Goal: Communication & Community: Ask a question

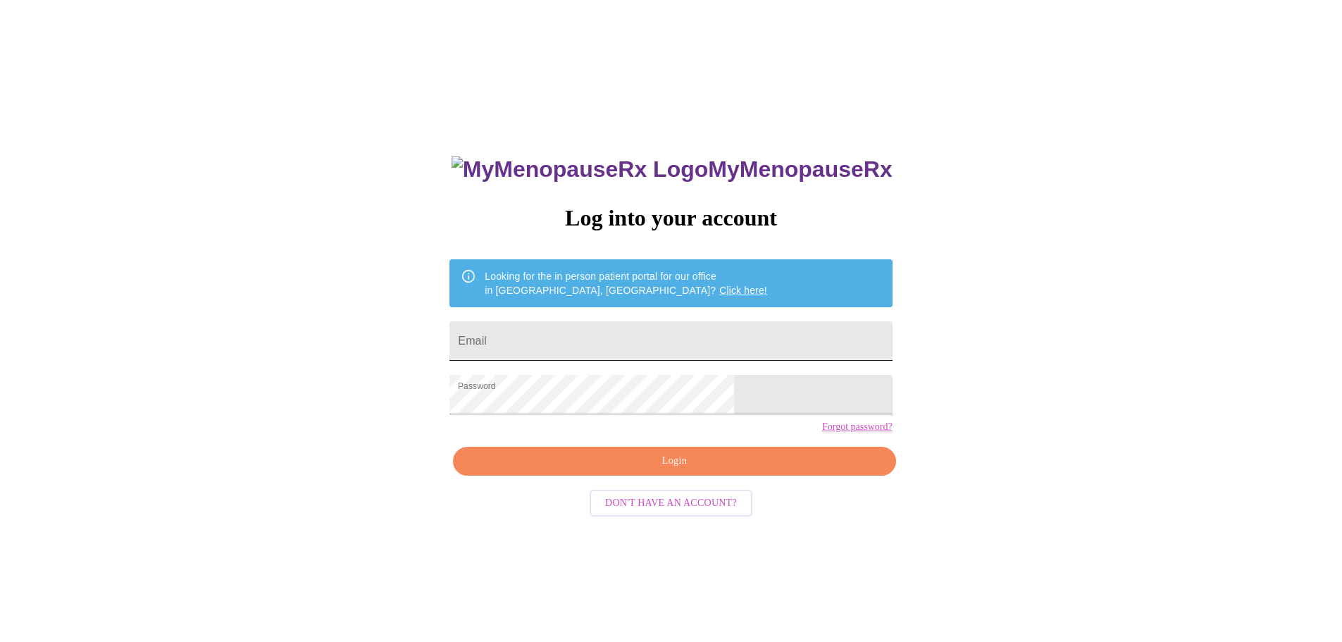
click at [622, 333] on input "Email" at bounding box center [671, 340] width 443 height 39
type input "christenhughes@hotmail.com"
click at [674, 470] on span "Login" at bounding box center [674, 461] width 410 height 18
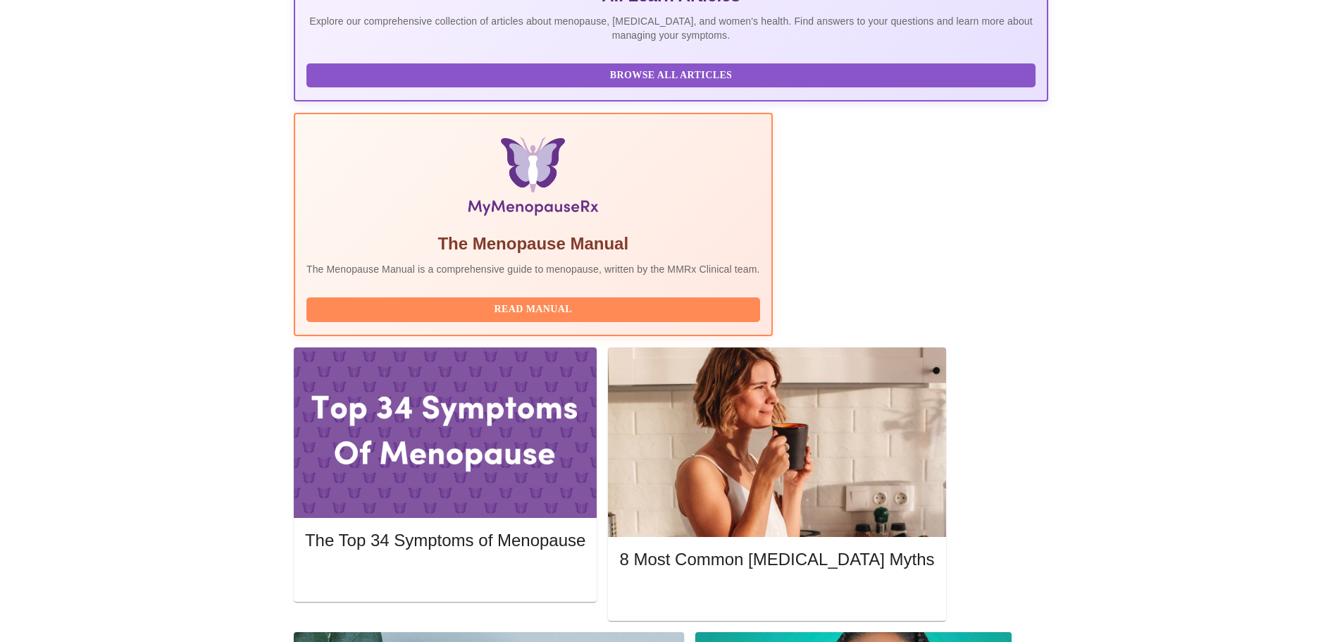
scroll to position [423, 0]
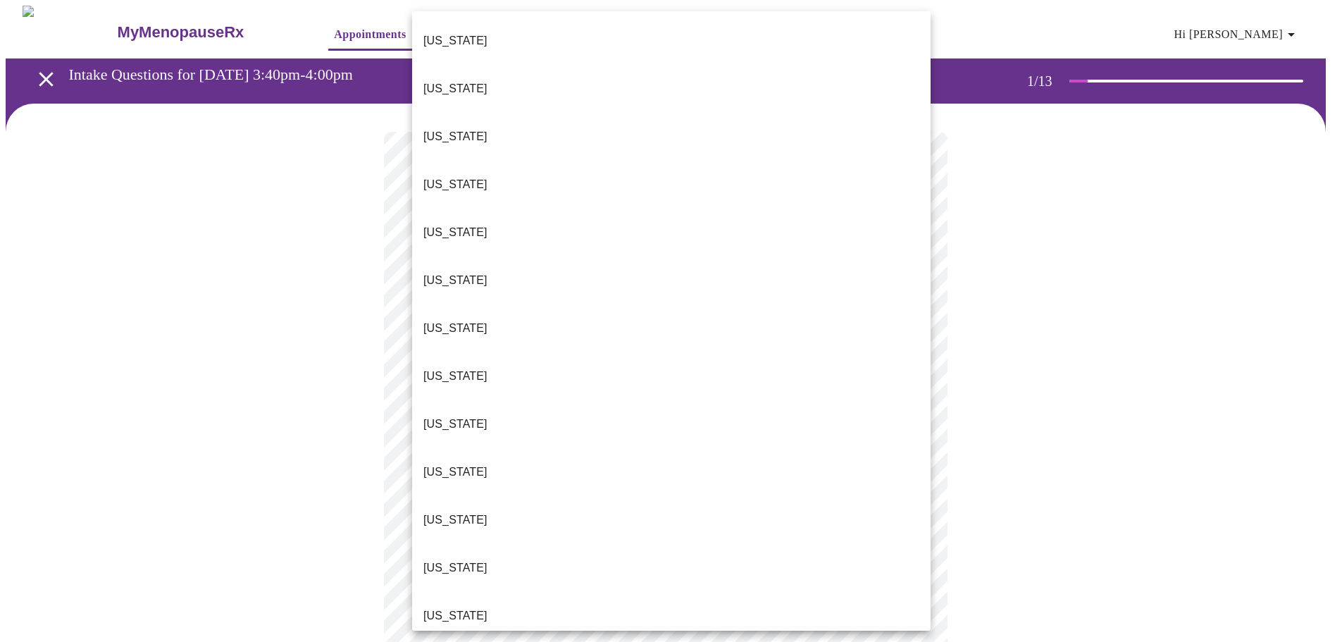
click at [680, 312] on body "MyMenopauseRx Appointments Messaging Labs Uploads Medications Community Refer a…" at bounding box center [671, 649] width 1331 height 1287
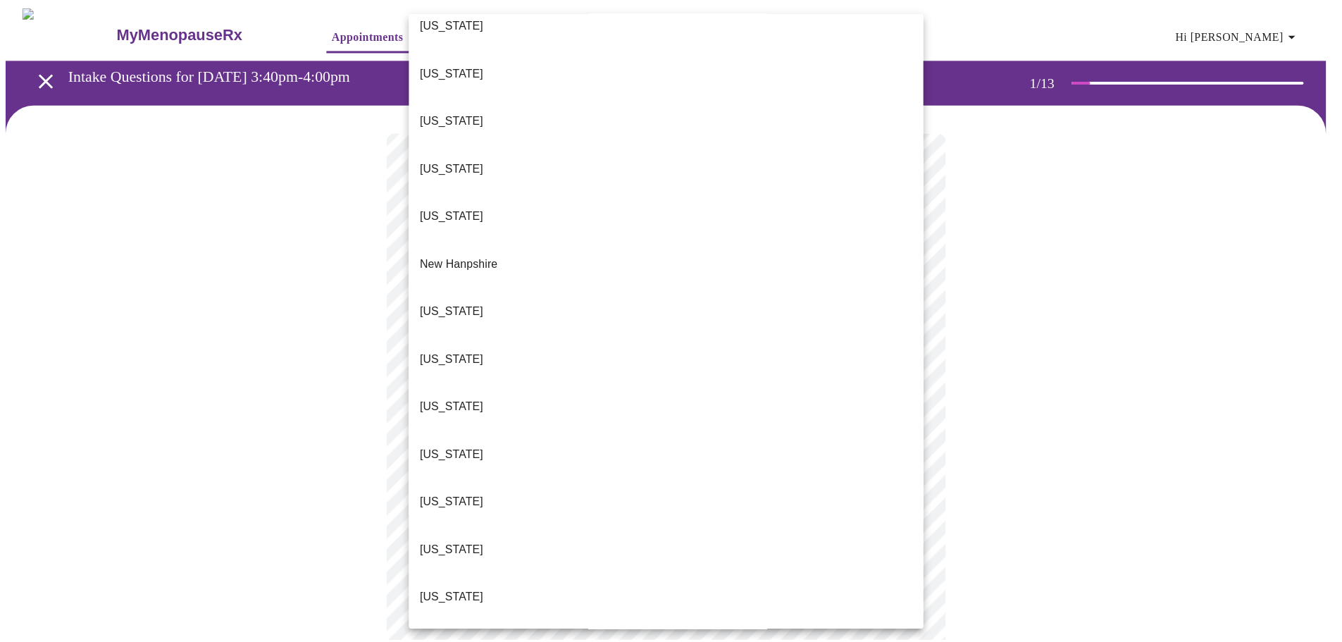
scroll to position [1127, 0]
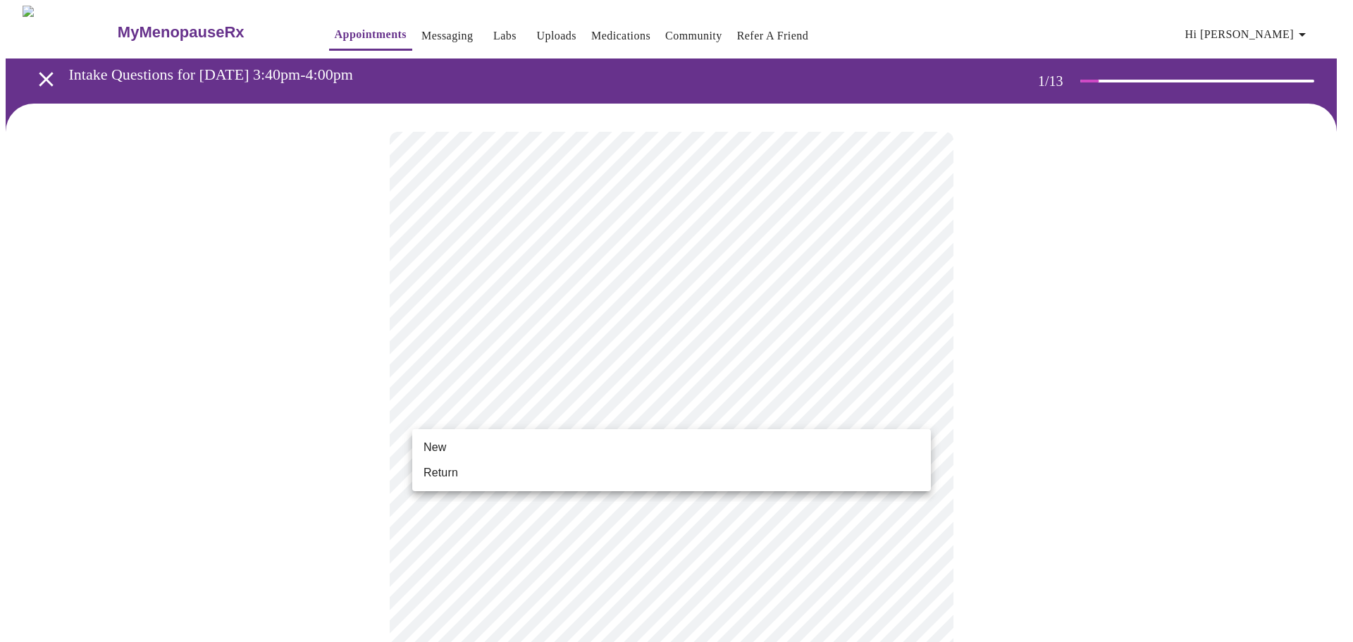
click at [499, 407] on body "MyMenopauseRx Appointments Messaging Labs Uploads Medications Community Refer a…" at bounding box center [677, 645] width 1342 height 1279
click at [462, 480] on li "Return" at bounding box center [671, 472] width 519 height 25
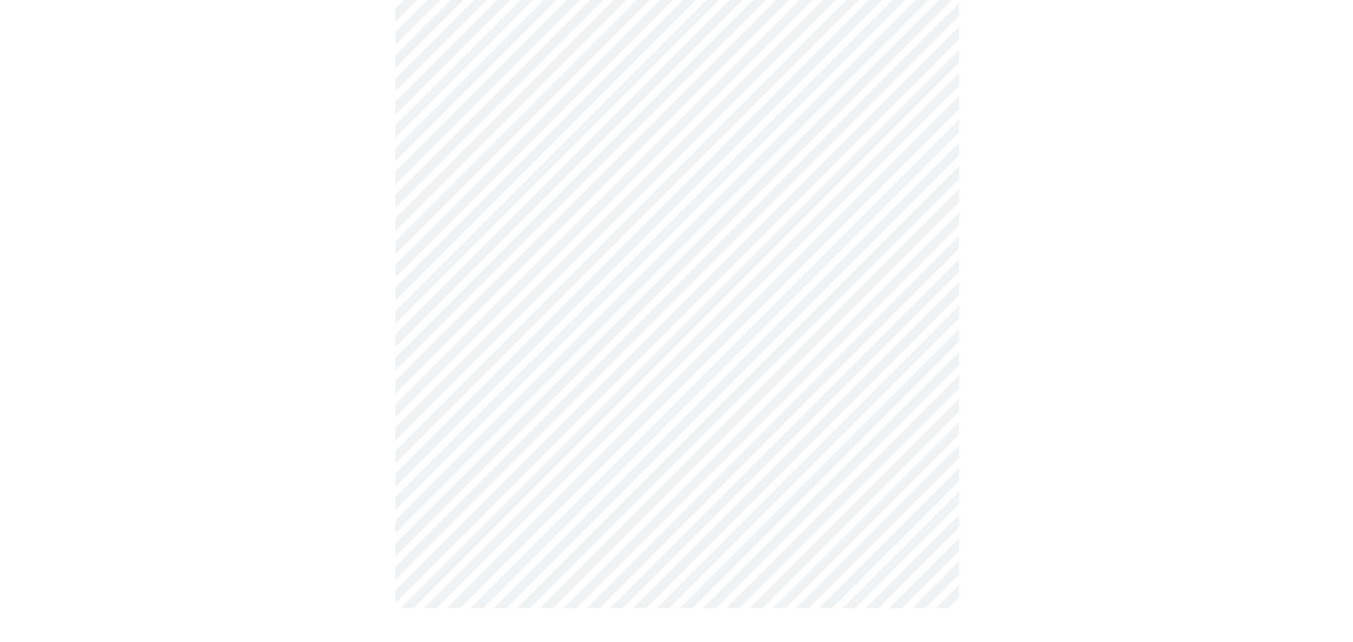
scroll to position [0, 0]
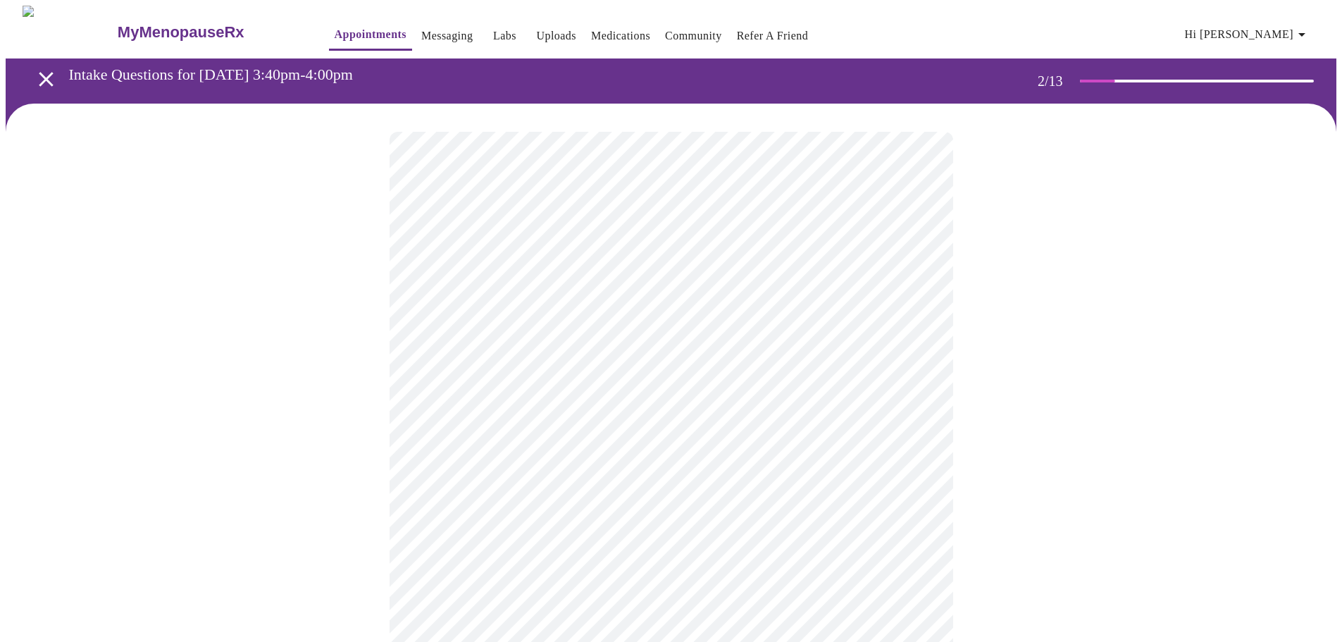
click at [555, 287] on body "MyMenopauseRx Appointments Messaging Labs Uploads Medications Community Refer a…" at bounding box center [671, 429] width 1331 height 847
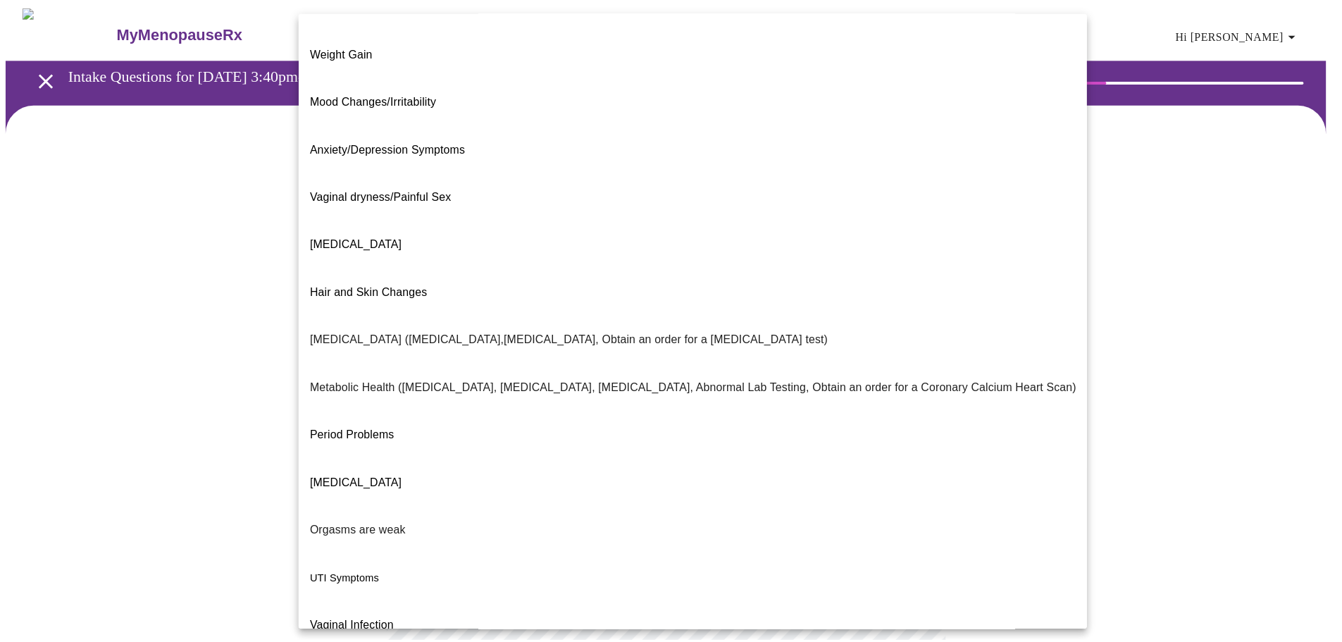
scroll to position [88, 0]
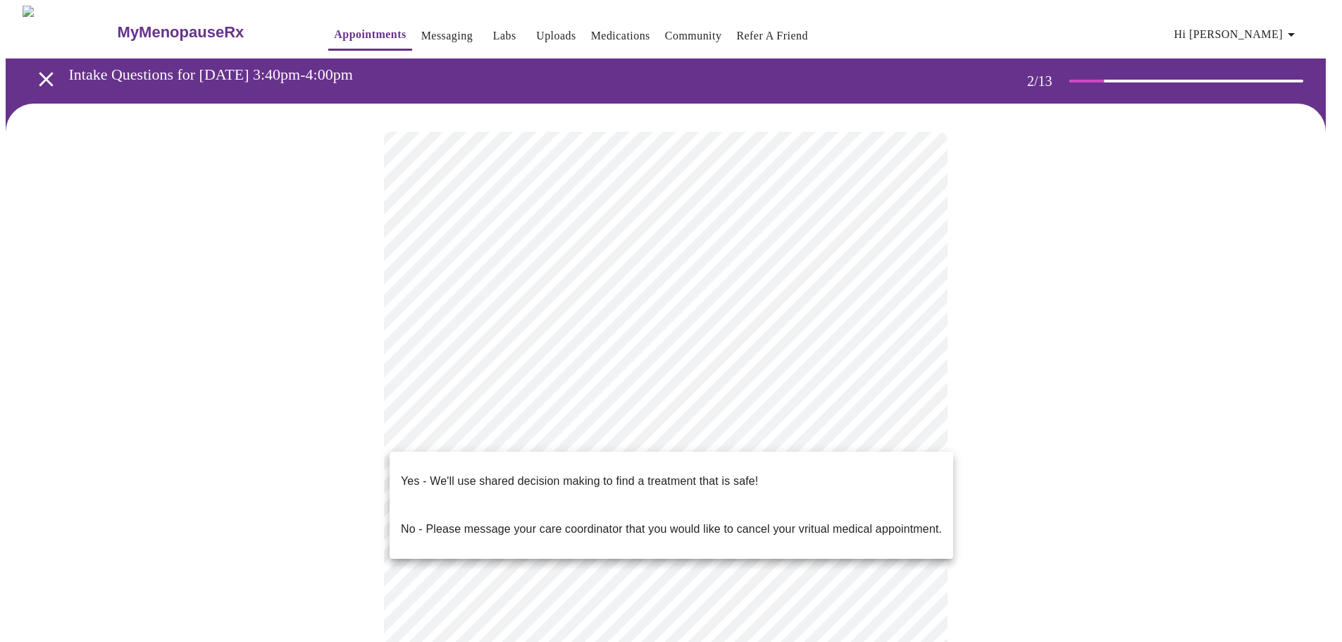
click at [536, 434] on body "MyMenopauseRx Appointments Messaging Labs Uploads Medications Community Refer a…" at bounding box center [671, 425] width 1331 height 839
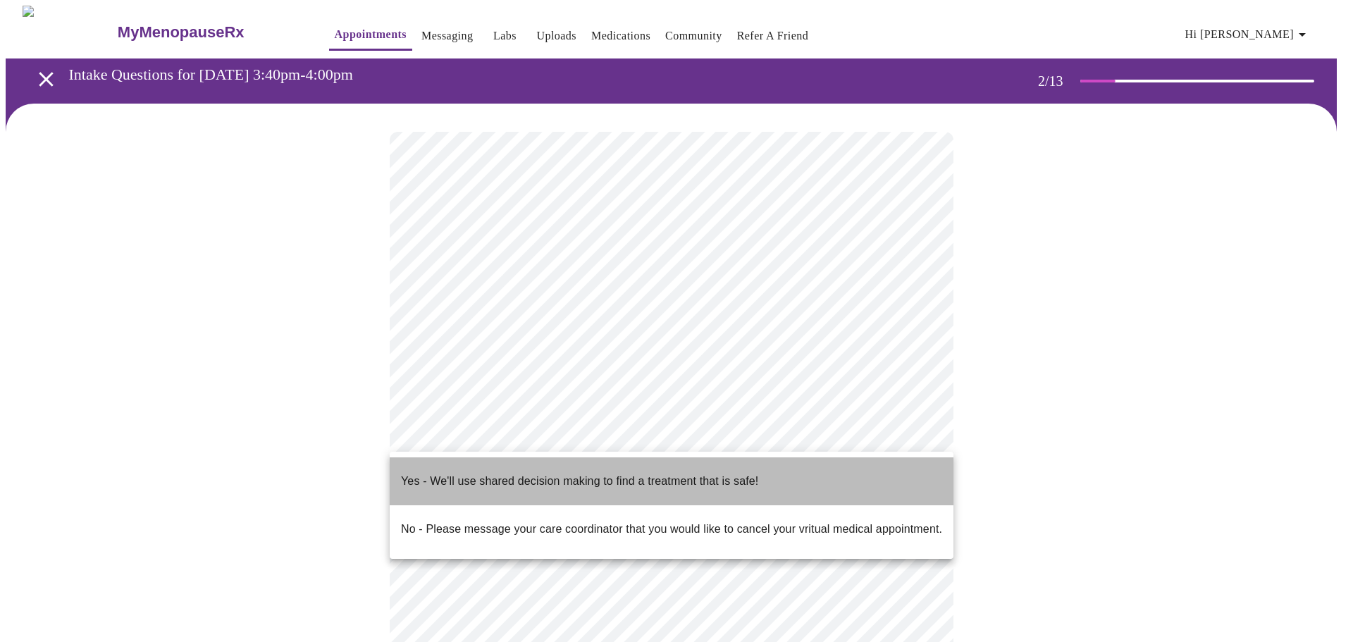
click at [532, 474] on p "Yes - We'll use shared decision making to find a treatment that is safe!" at bounding box center [579, 481] width 357 height 17
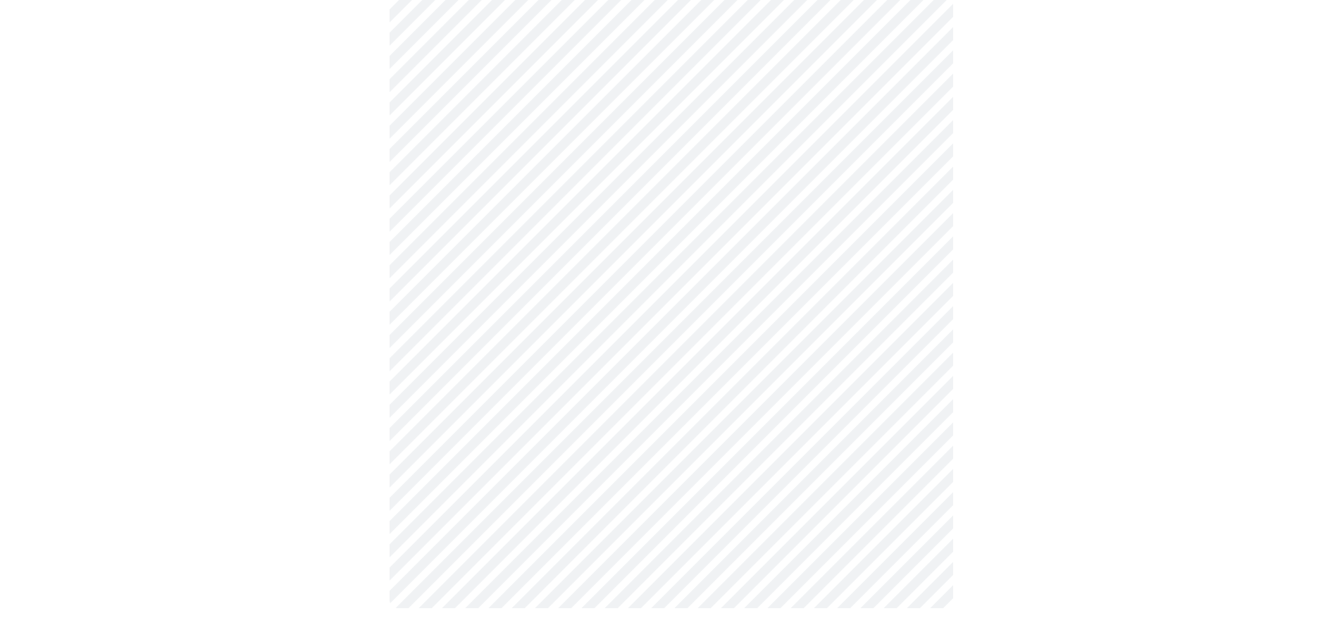
scroll to position [158, 0]
click at [998, 466] on div at bounding box center [671, 297] width 1331 height 702
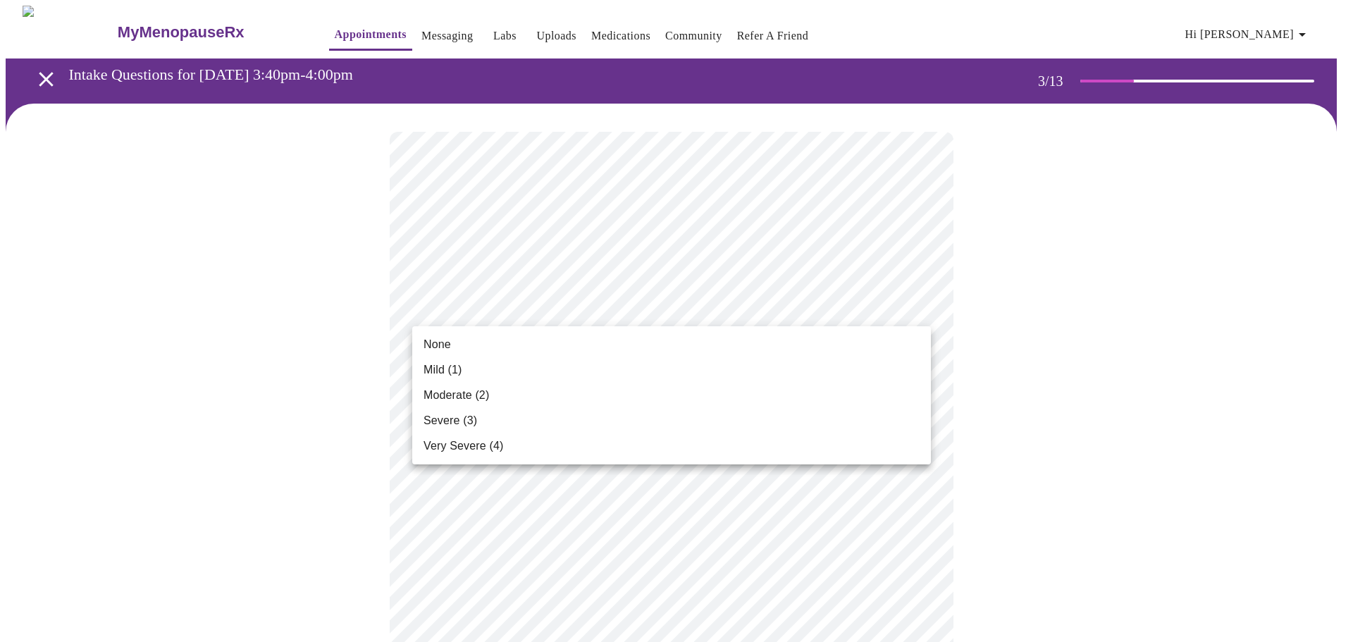
click at [521, 338] on li "None" at bounding box center [671, 344] width 519 height 25
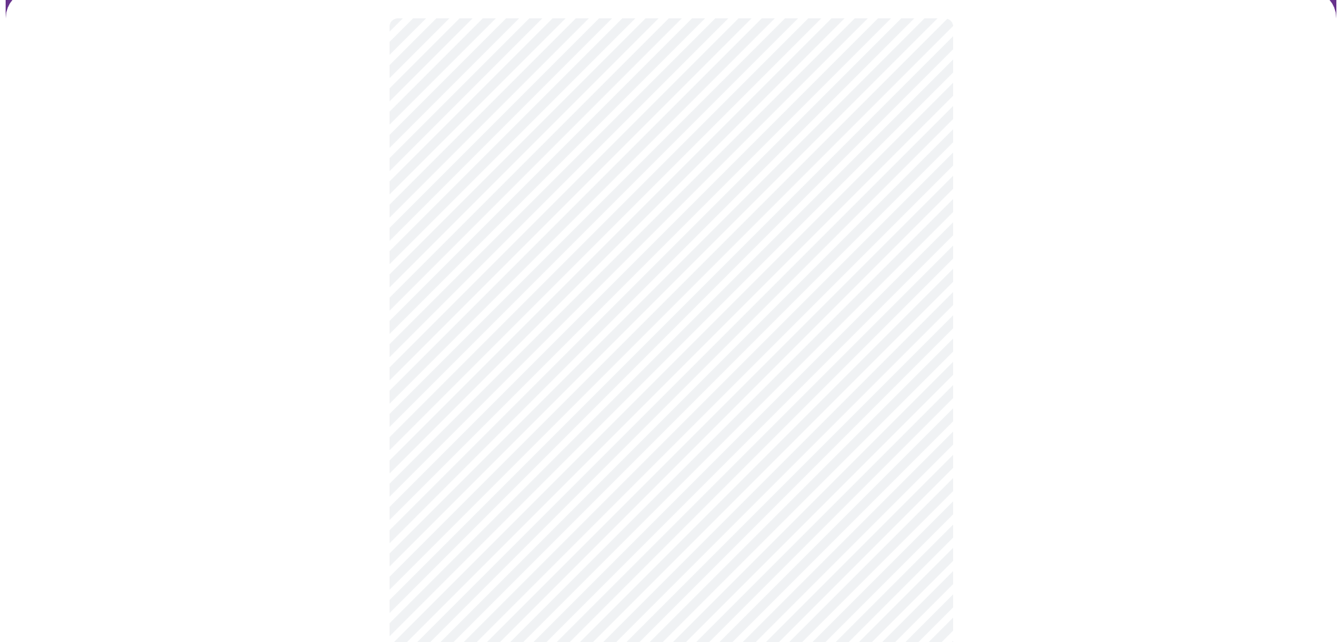
scroll to position [141, 0]
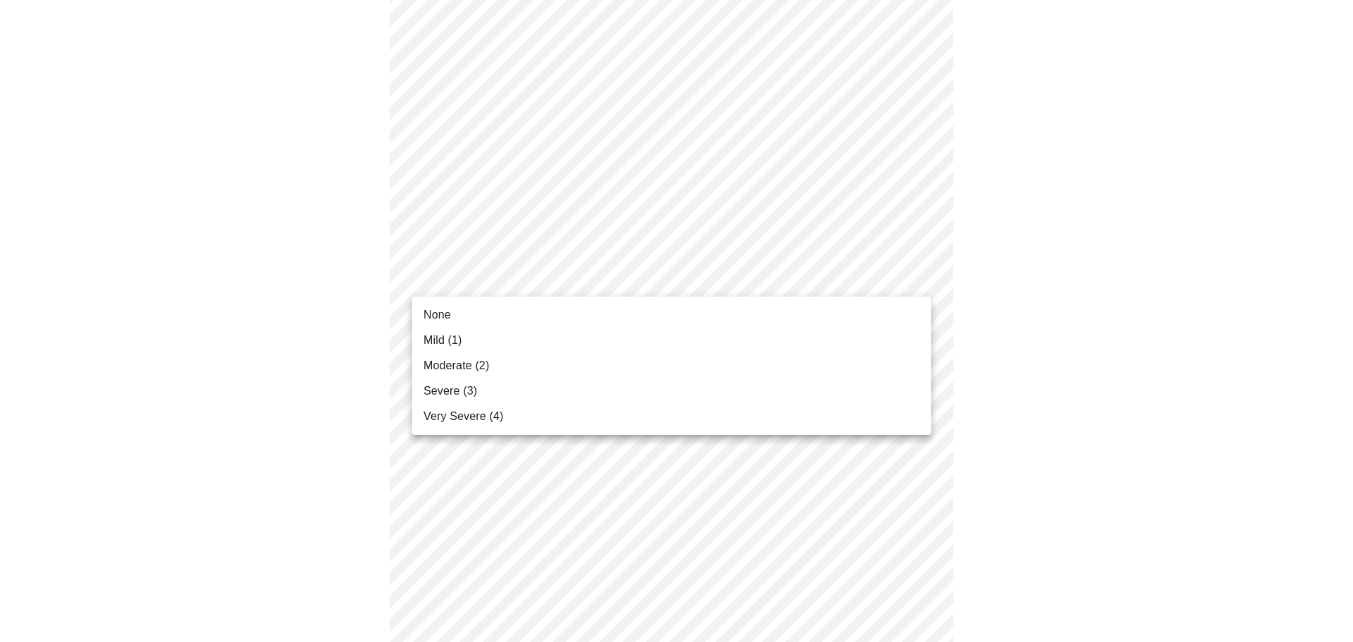
click at [481, 321] on li "None" at bounding box center [671, 314] width 519 height 25
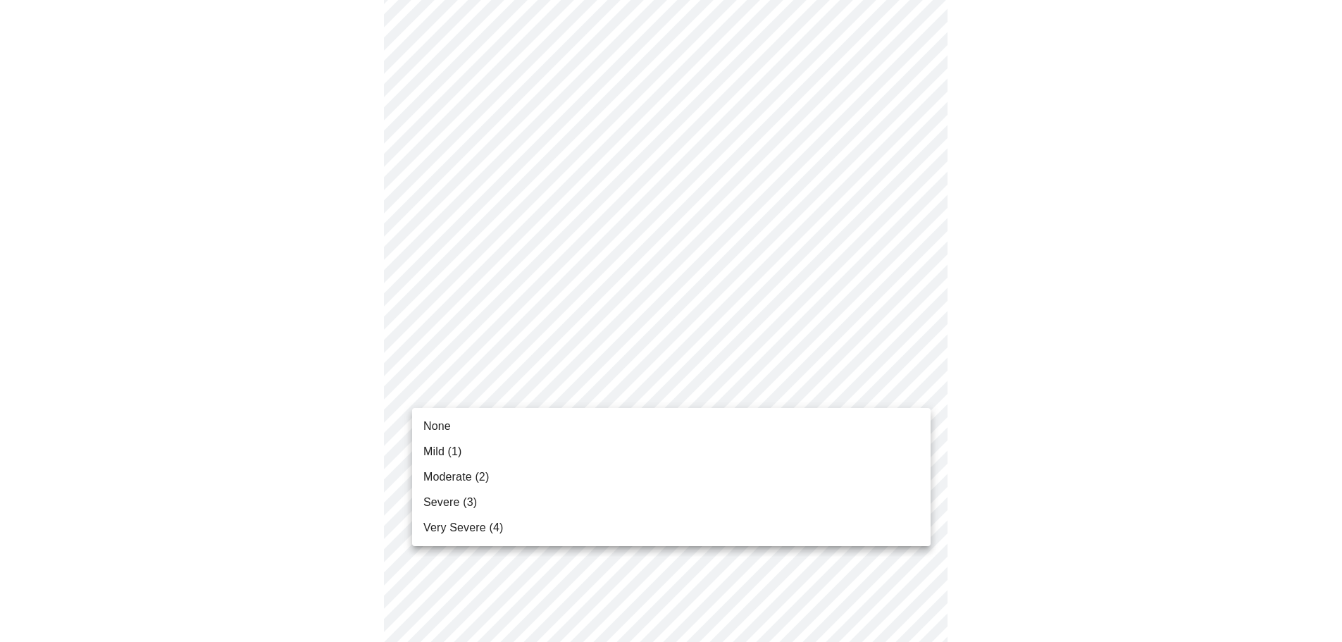
click at [455, 476] on span "Moderate (2)" at bounding box center [456, 477] width 66 height 17
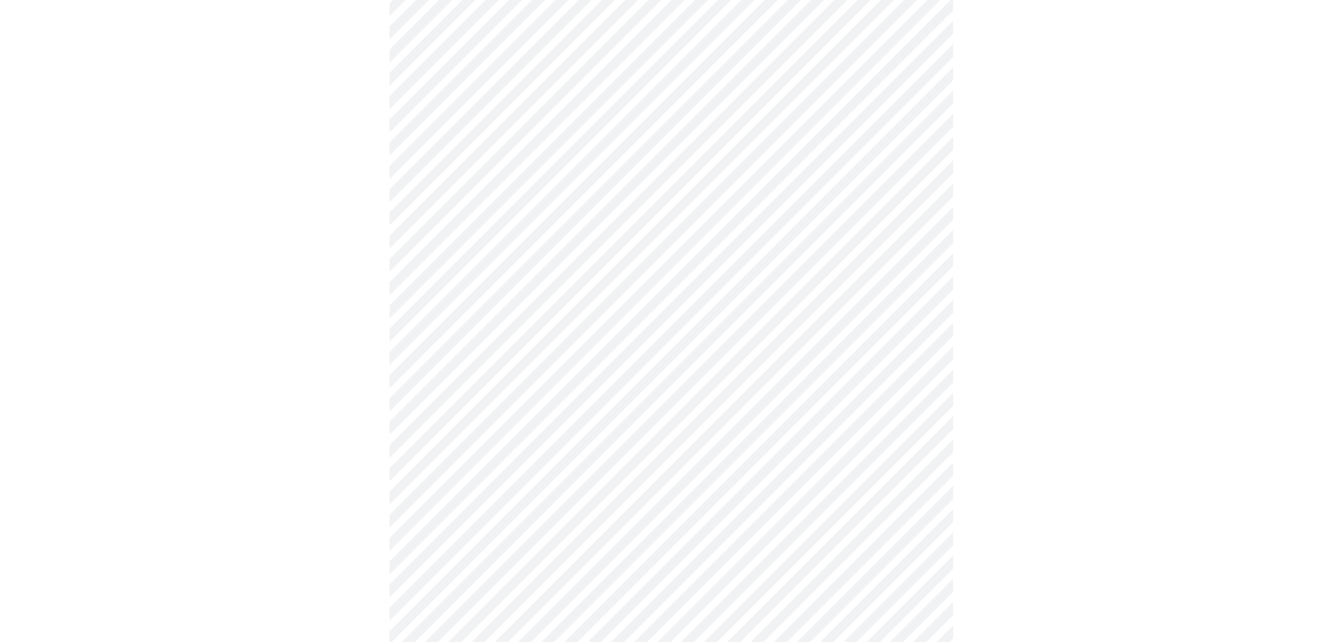
scroll to position [352, 0]
click at [593, 274] on body "MyMenopauseRx Appointments Messaging Labs Uploads Medications Community Refer a…" at bounding box center [671, 560] width 1331 height 1815
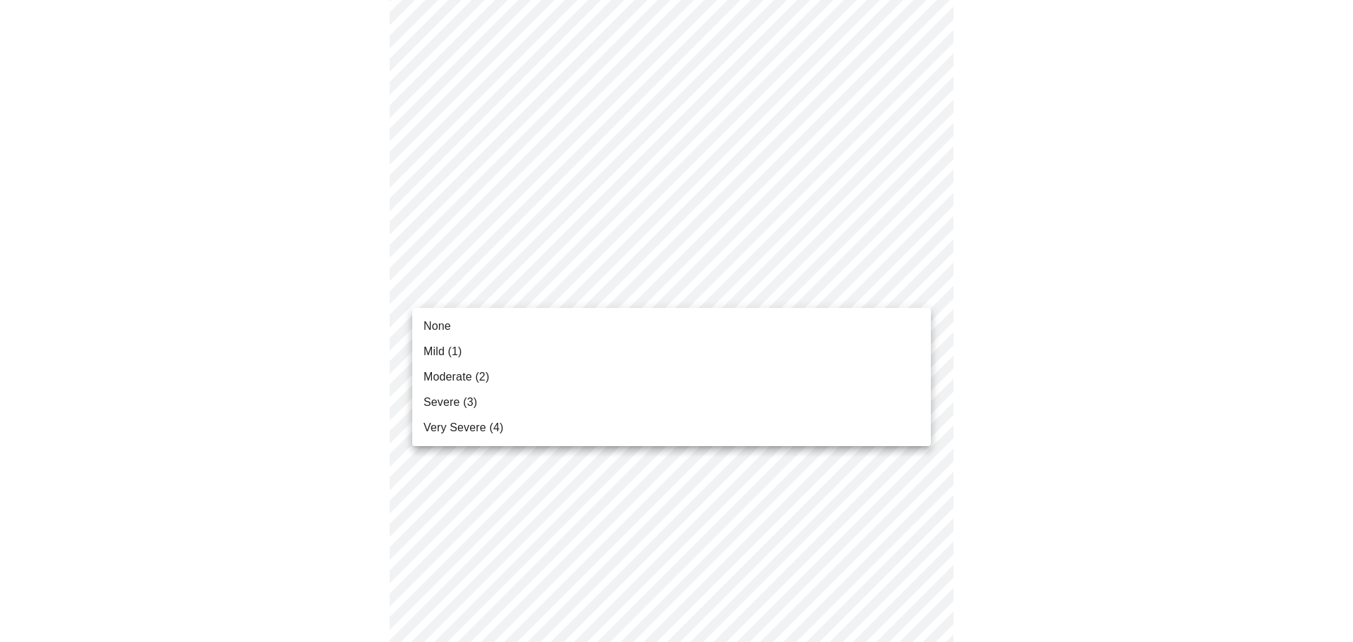
click at [471, 381] on span "Moderate (2)" at bounding box center [456, 377] width 66 height 17
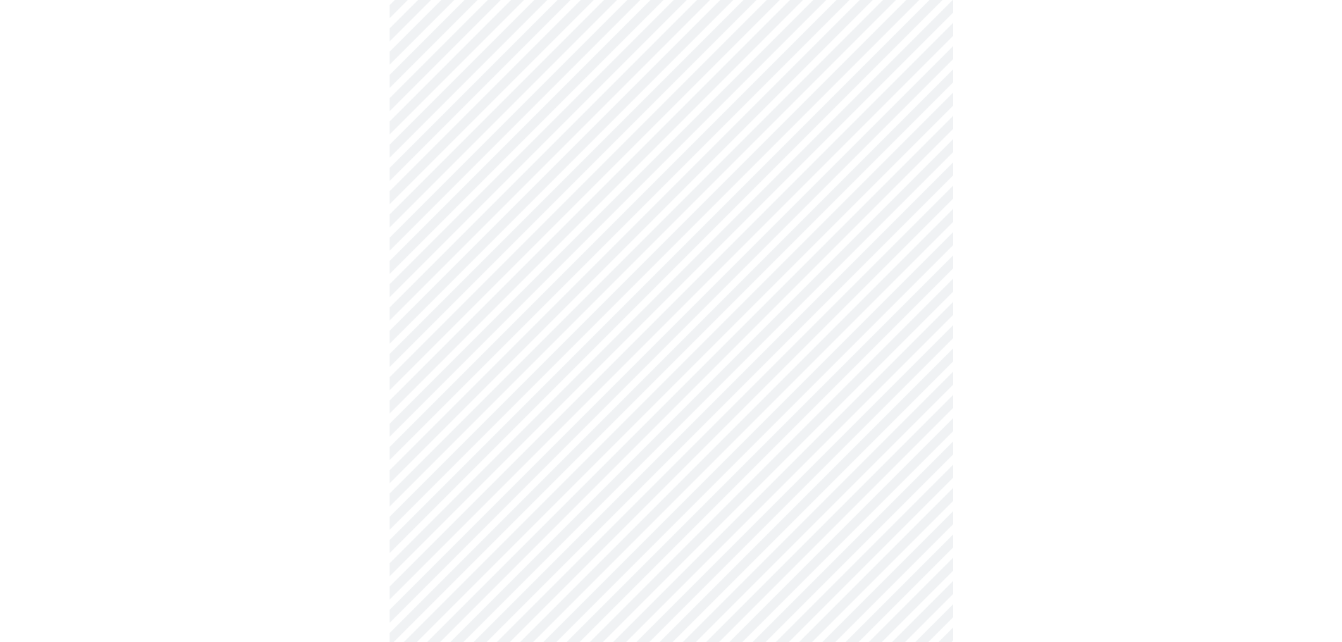
scroll to position [493, 0]
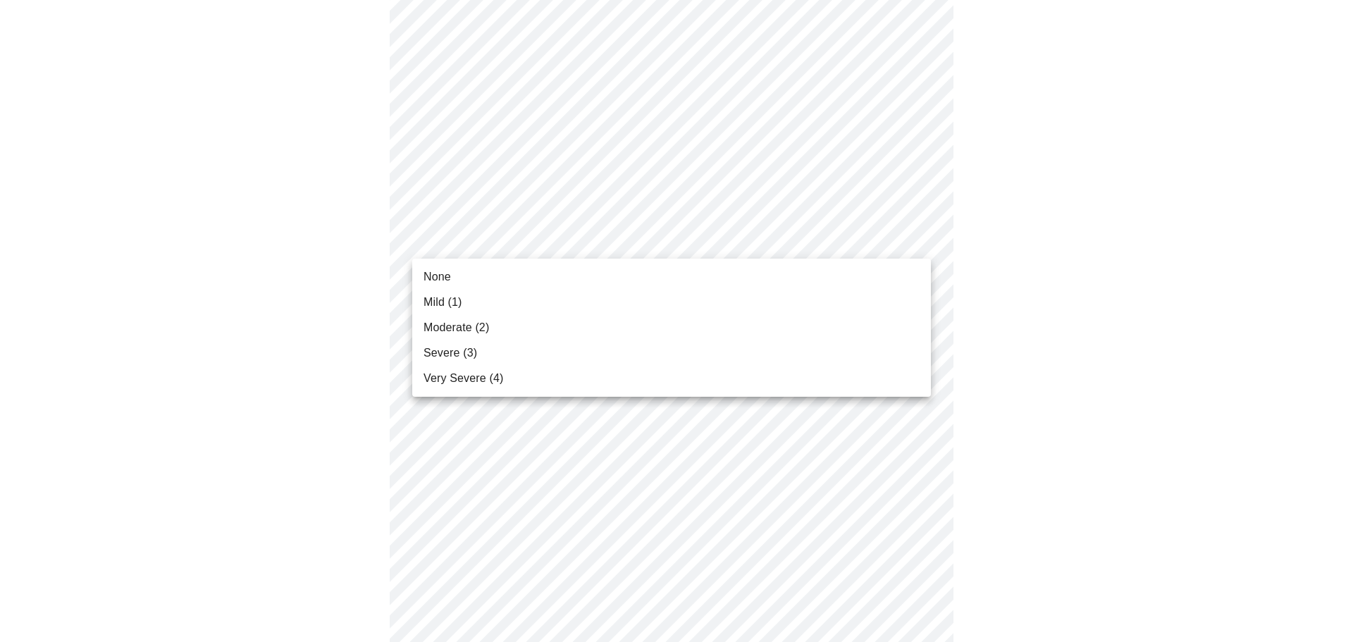
click at [595, 245] on body "MyMenopauseRx Appointments Messaging Labs Uploads Medications Community Refer a…" at bounding box center [677, 409] width 1342 height 1795
click at [459, 336] on li "Moderate (2)" at bounding box center [671, 327] width 519 height 25
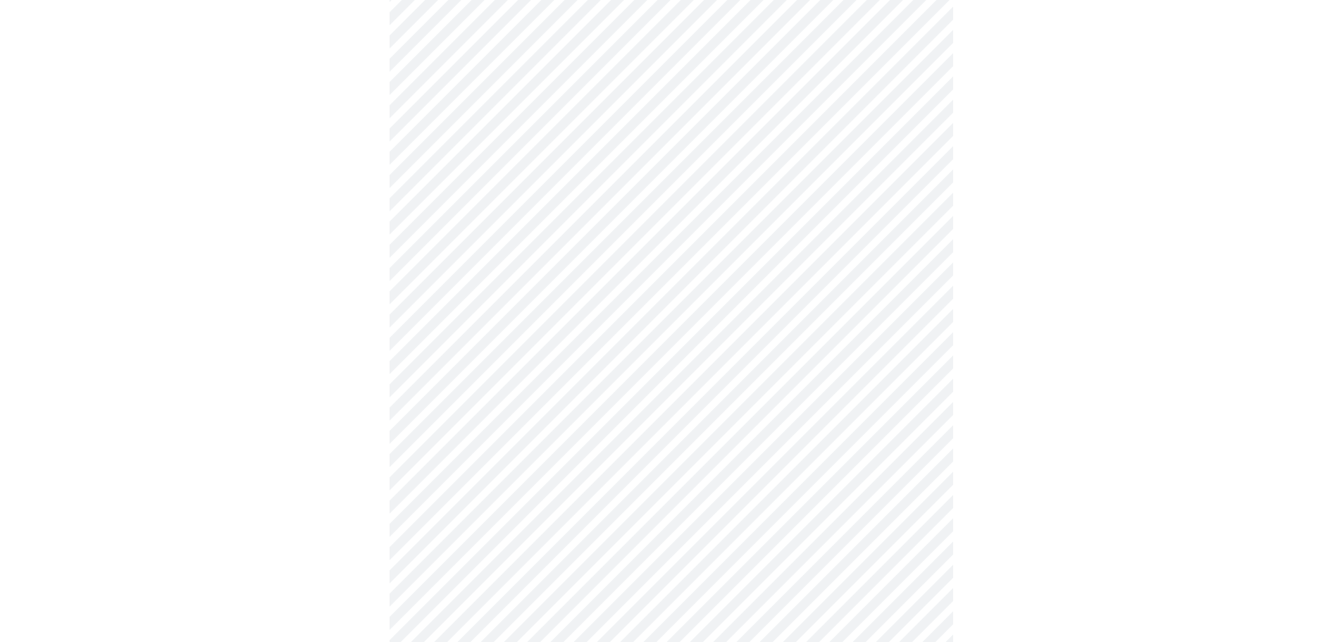
scroll to position [564, 0]
click at [542, 254] on body "MyMenopauseRx Appointments Messaging Labs Uploads Medications Community Refer a…" at bounding box center [677, 330] width 1342 height 1776
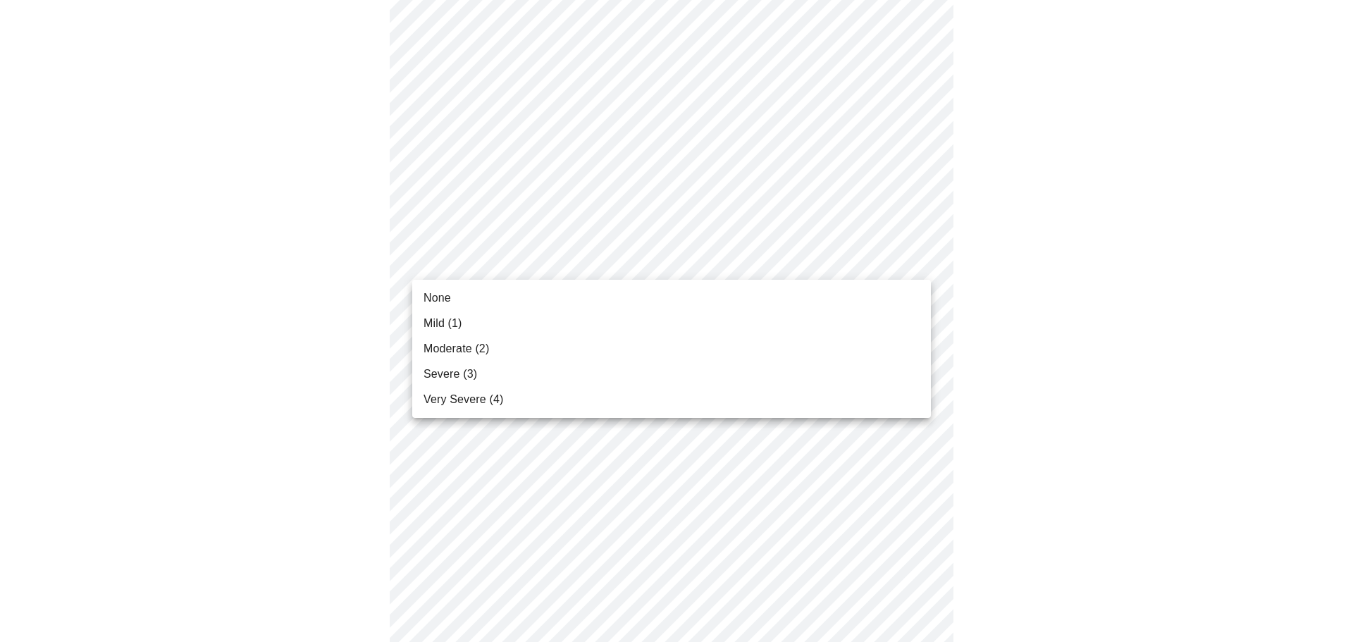
click at [440, 354] on span "Moderate (2)" at bounding box center [456, 348] width 66 height 17
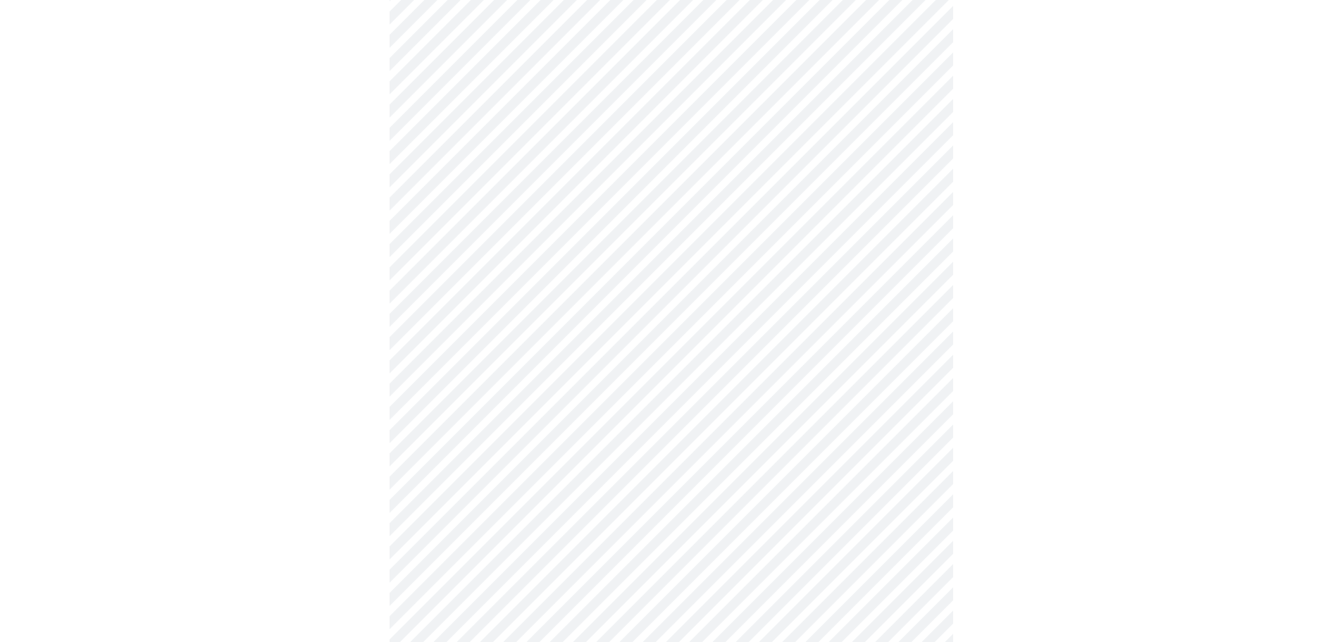
scroll to position [705, 0]
click at [586, 232] on body "MyMenopauseRx Appointments Messaging Labs Uploads Medications Community Refer a…" at bounding box center [671, 179] width 1331 height 1756
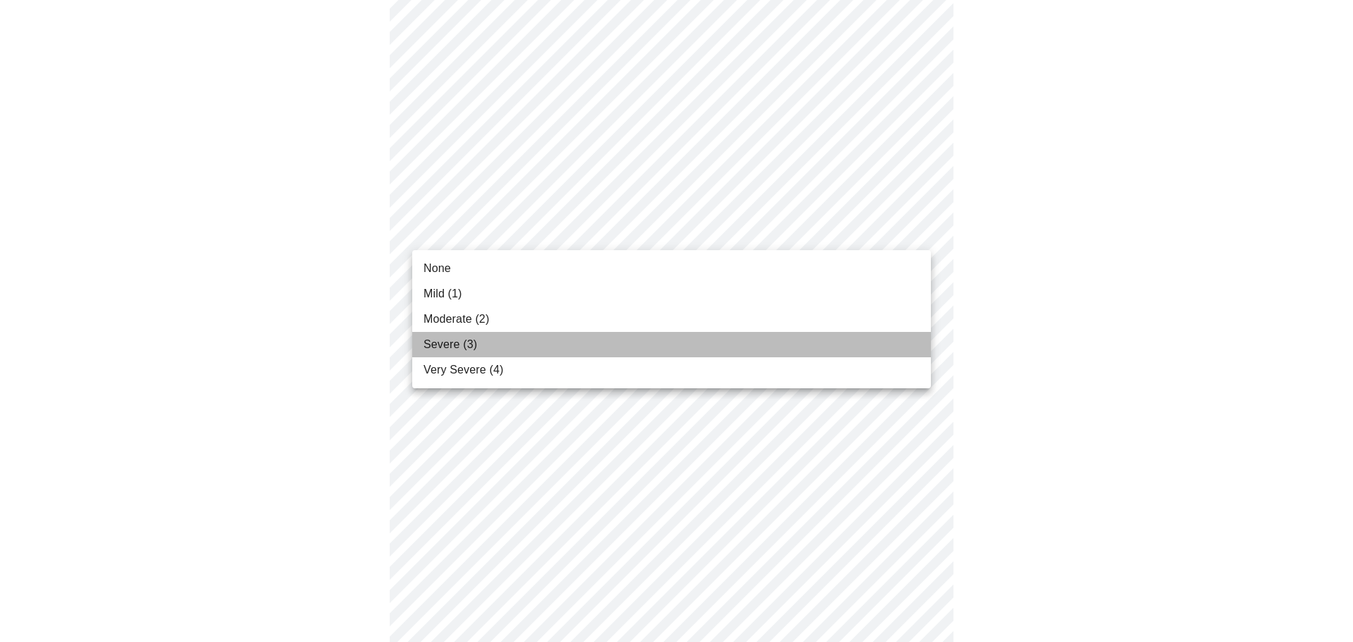
click at [467, 340] on span "Severe (3)" at bounding box center [450, 344] width 54 height 17
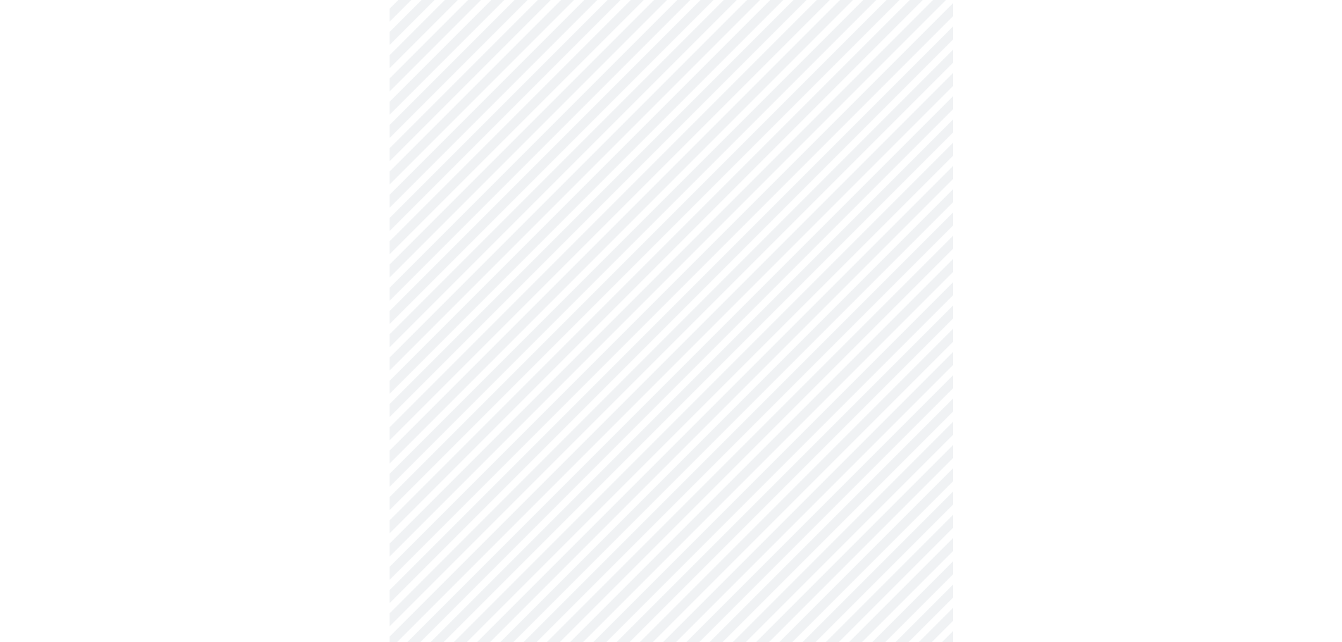
click at [602, 339] on body "MyMenopauseRx Appointments Messaging Labs Uploads Medications Community Refer a…" at bounding box center [671, 169] width 1331 height 1736
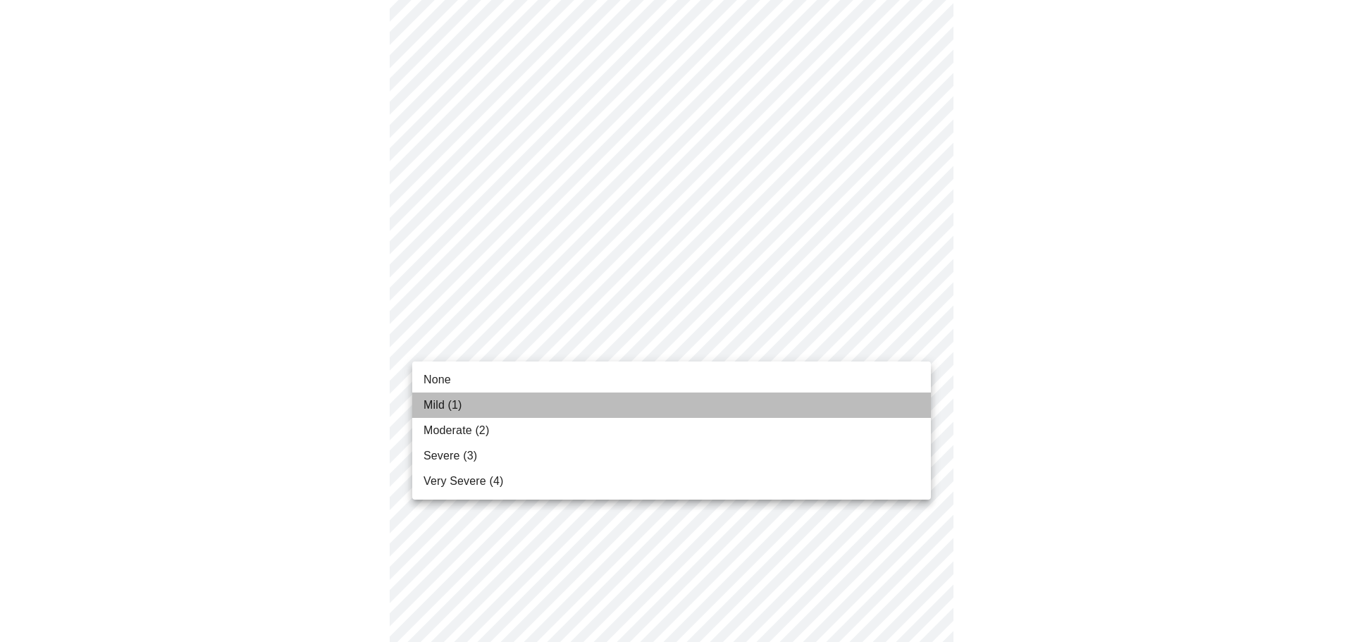
drag, startPoint x: 446, startPoint y: 407, endPoint x: 506, endPoint y: 409, distance: 59.9
click at [447, 407] on span "Mild (1)" at bounding box center [442, 405] width 39 height 17
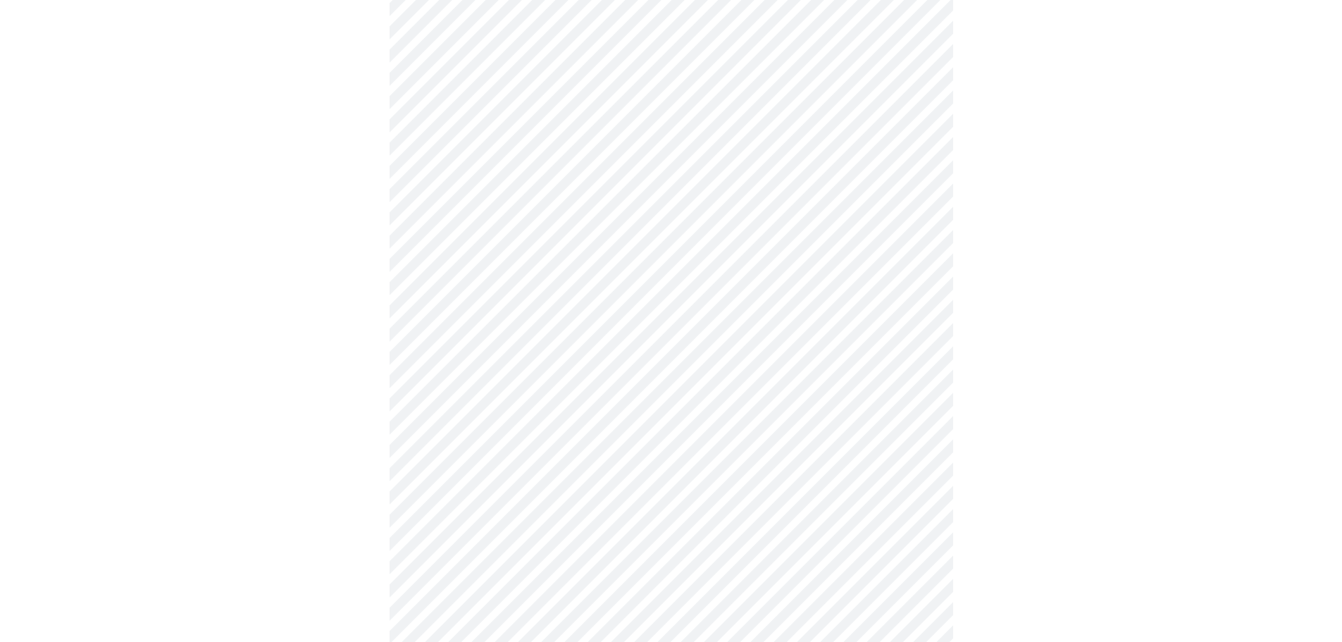
scroll to position [846, 0]
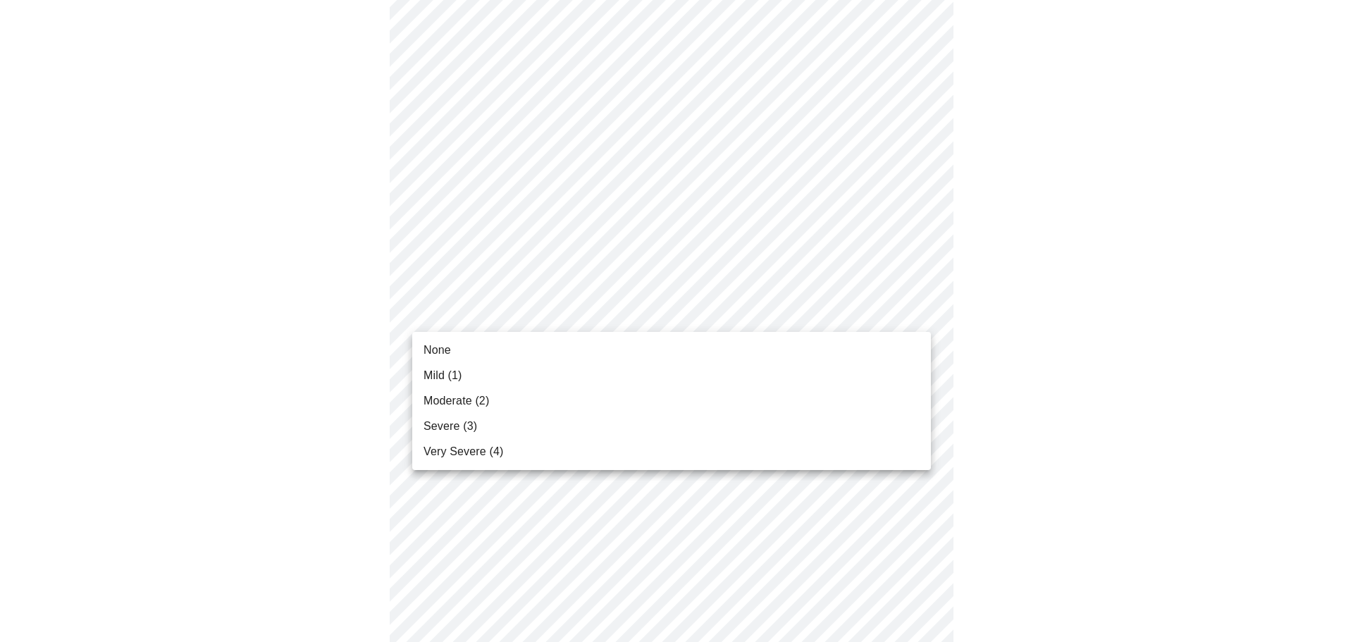
click at [467, 307] on body "MyMenopauseRx Appointments Messaging Labs Uploads Medications Community Refer a…" at bounding box center [677, 18] width 1342 height 1717
click at [460, 372] on span "Mild (1)" at bounding box center [442, 375] width 39 height 17
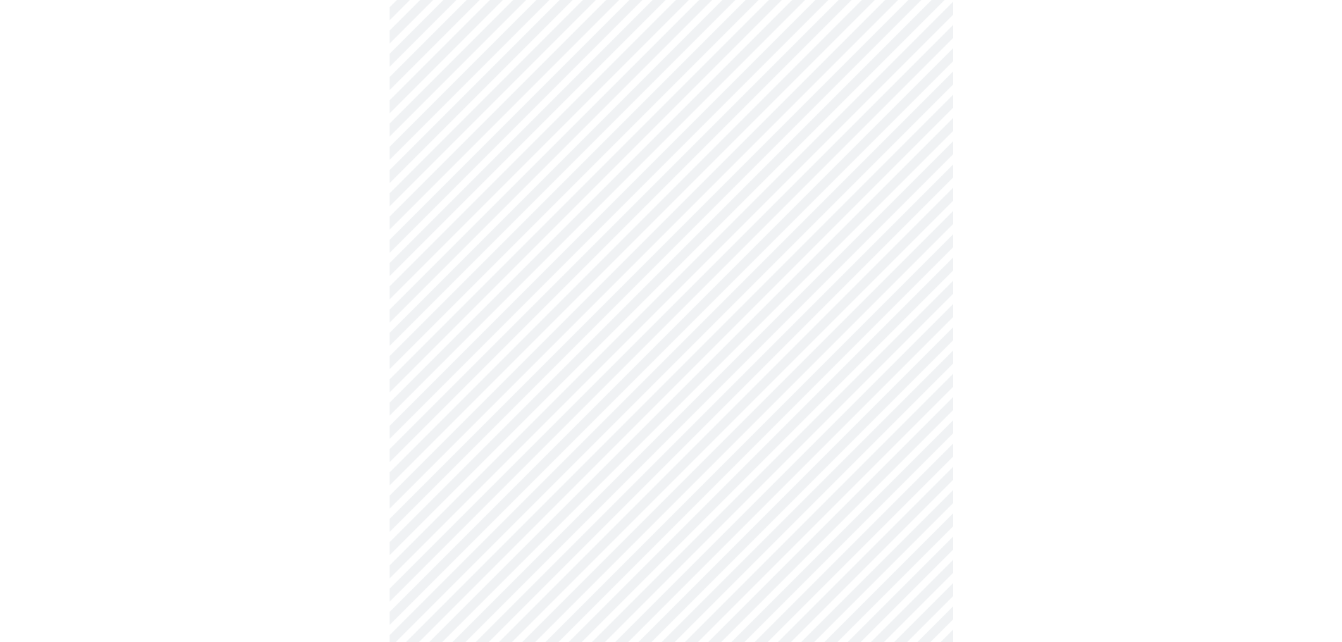
scroll to position [987, 0]
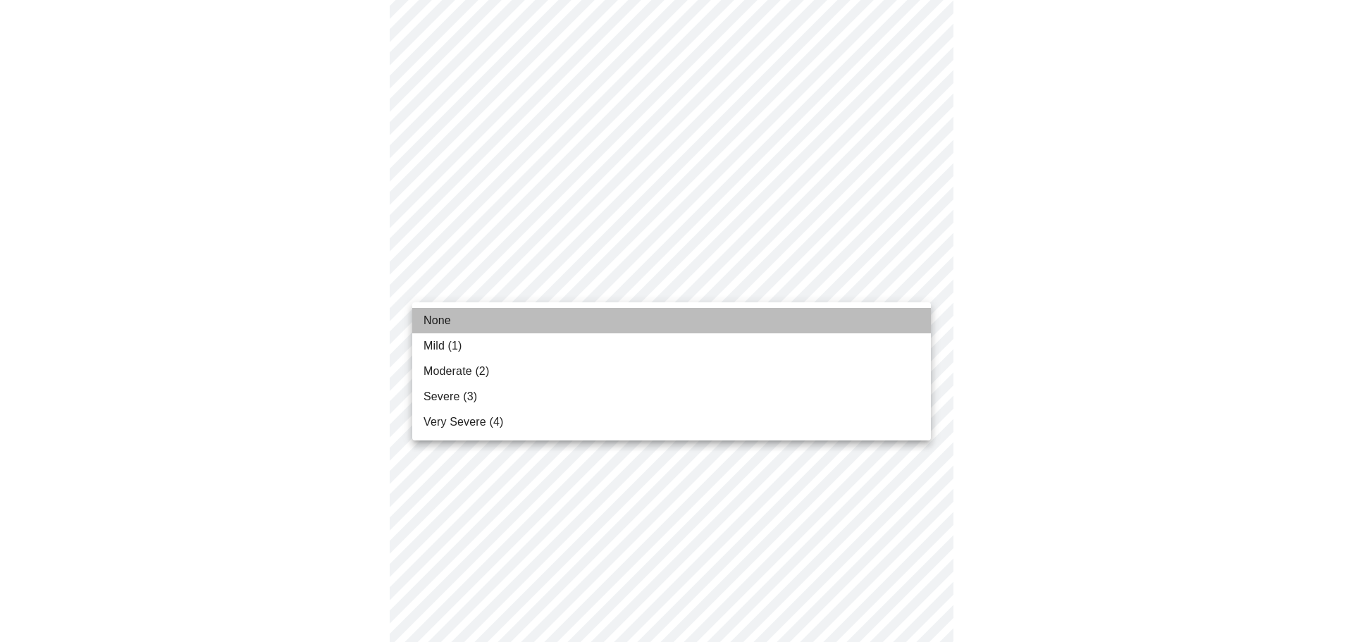
click at [461, 319] on li "None" at bounding box center [671, 320] width 519 height 25
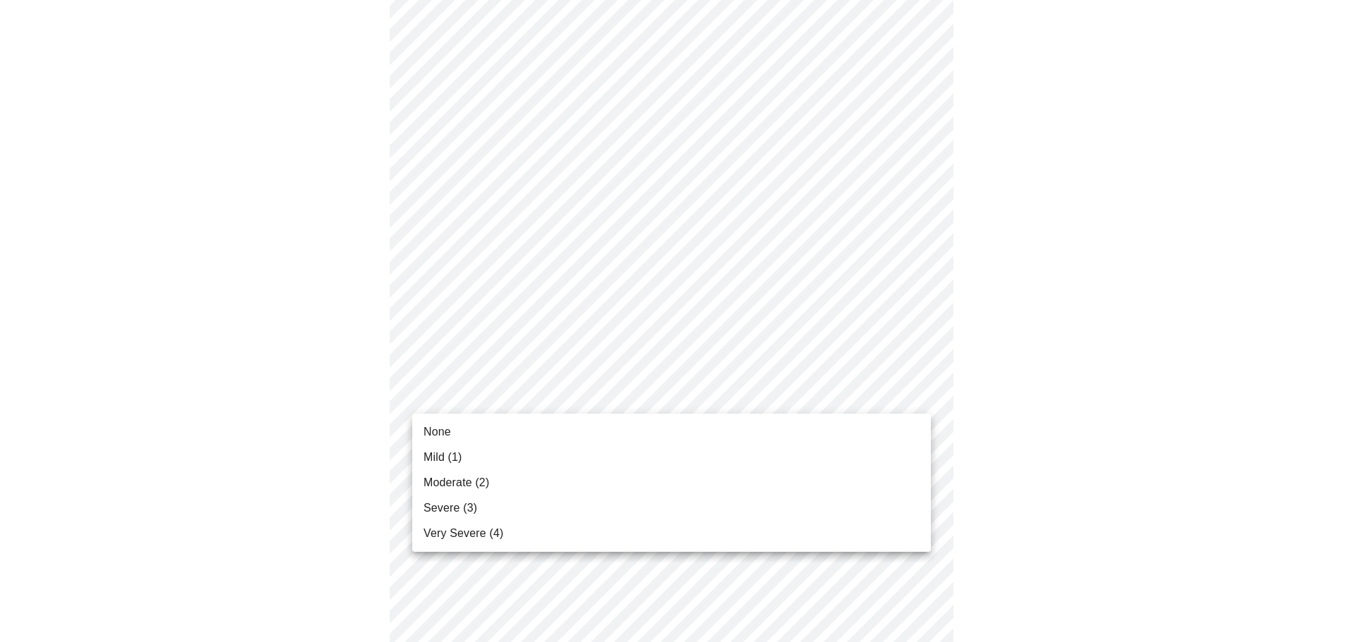
click at [457, 451] on span "Mild (1)" at bounding box center [442, 457] width 39 height 17
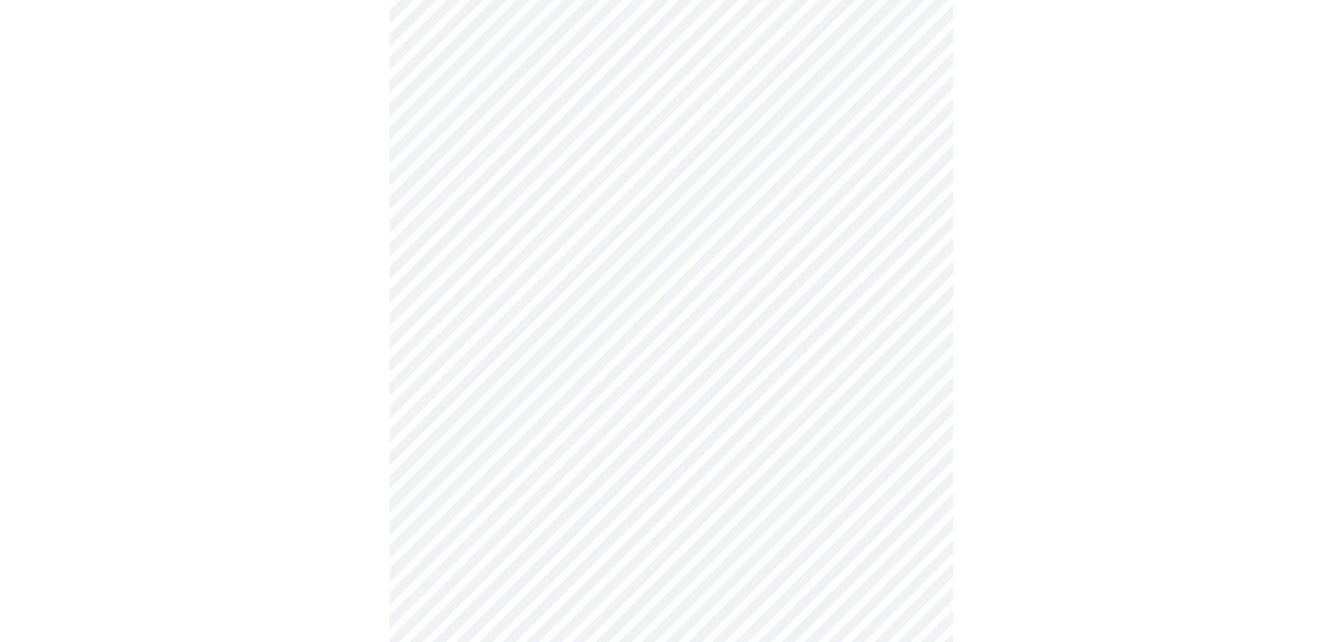
scroll to position [564, 0]
click at [636, 294] on body "MyMenopauseRx Appointments Messaging Labs Uploads Medications Community Refer a…" at bounding box center [677, 137] width 1342 height 1391
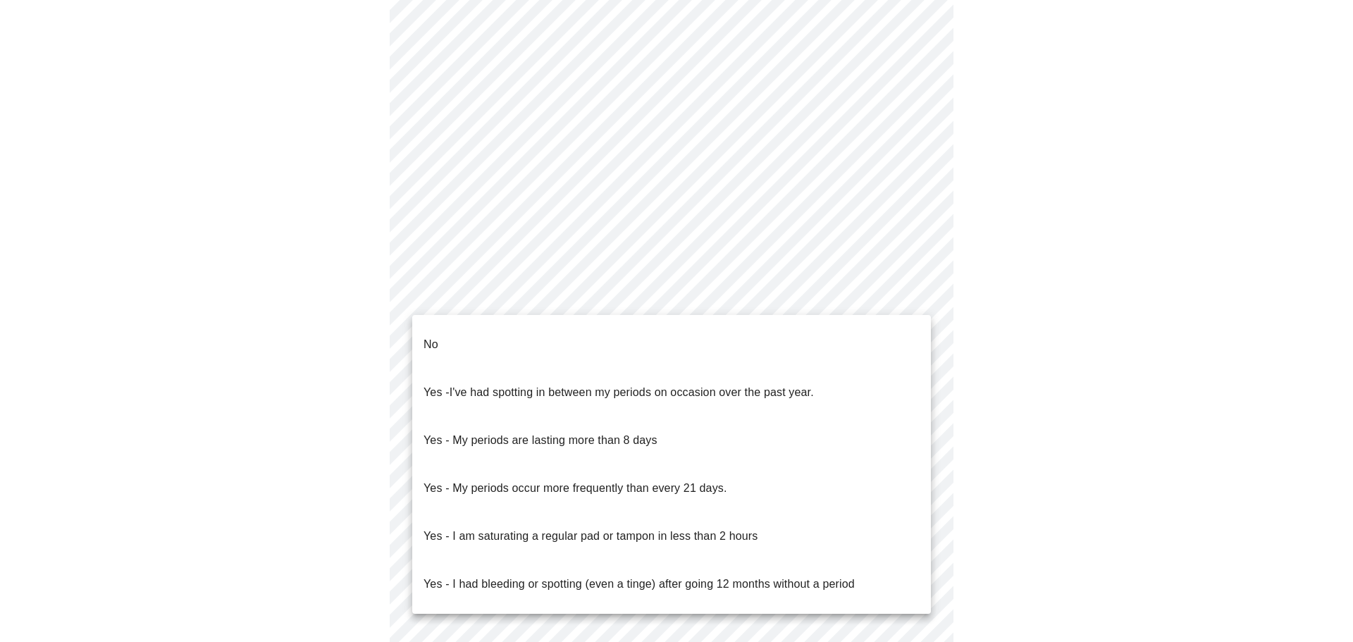
click at [678, 428] on li "Yes - My periods are lasting more than 8 days" at bounding box center [671, 440] width 519 height 48
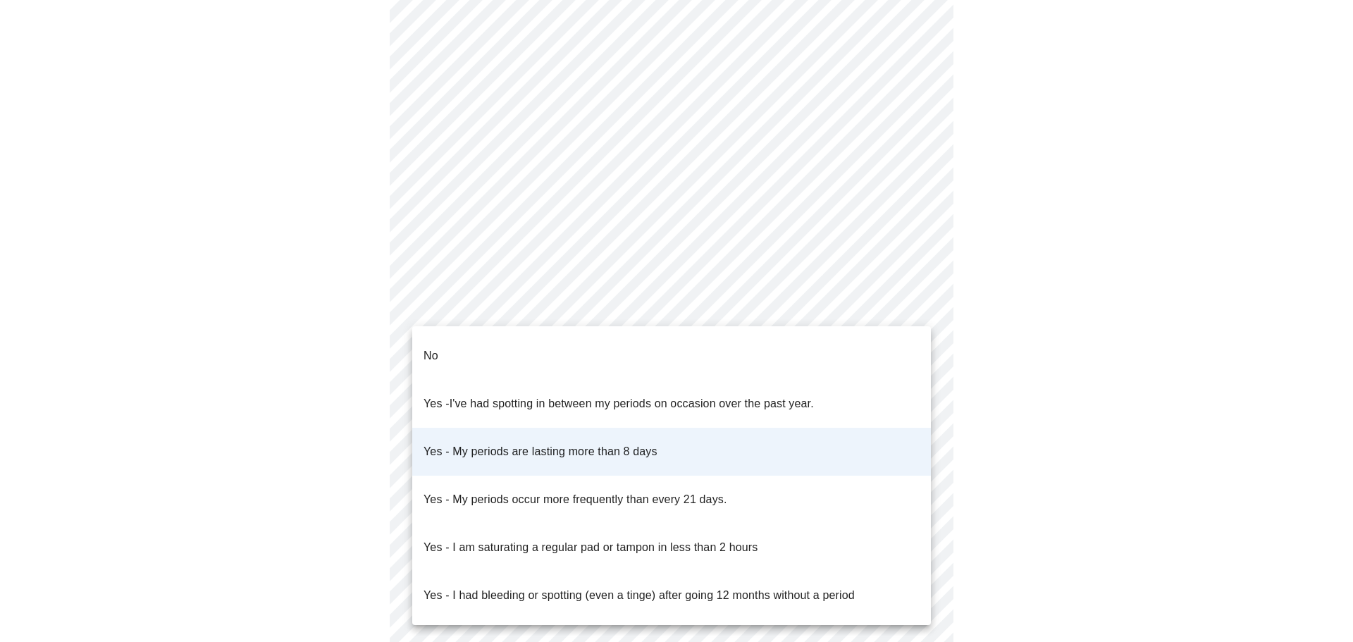
click at [662, 314] on body "MyMenopauseRx Appointments Messaging Labs Uploads Medications Community Refer a…" at bounding box center [677, 133] width 1342 height 1383
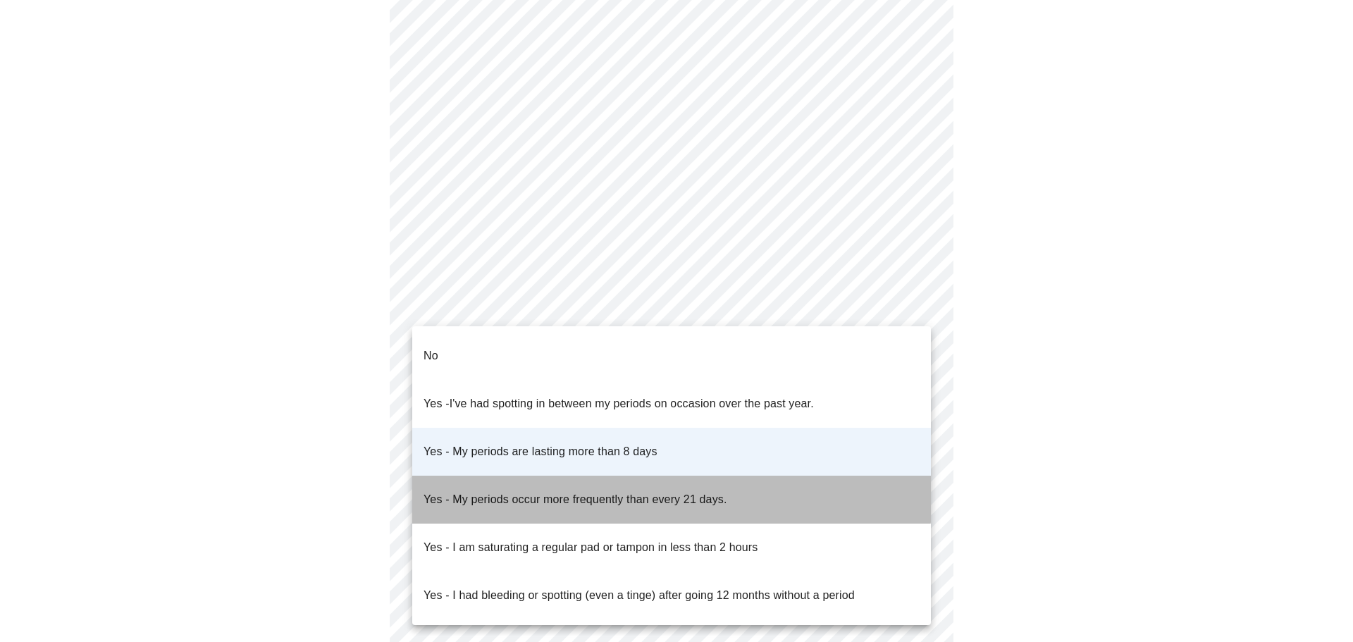
click at [655, 491] on p "Yes - My periods occur more frequently than every 21 days." at bounding box center [575, 499] width 304 height 17
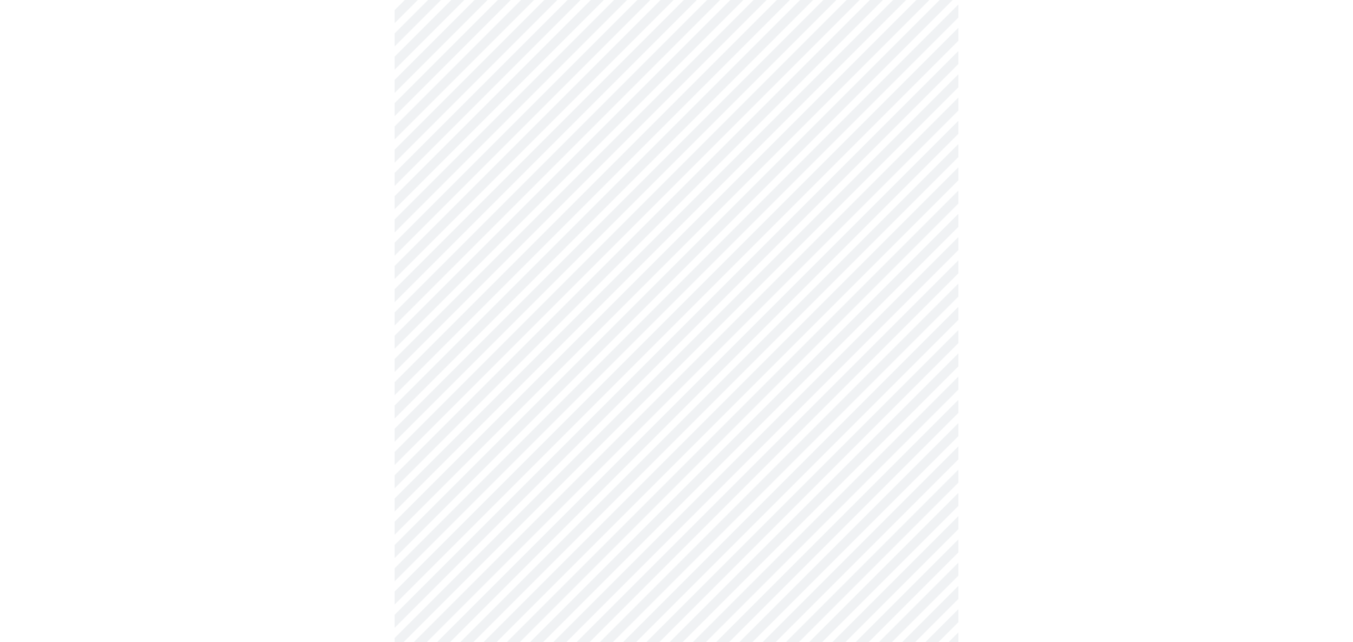
click at [524, 399] on body "MyMenopauseRx Appointments Messaging Labs Uploads Medications Community Refer a…" at bounding box center [677, 133] width 1342 height 1383
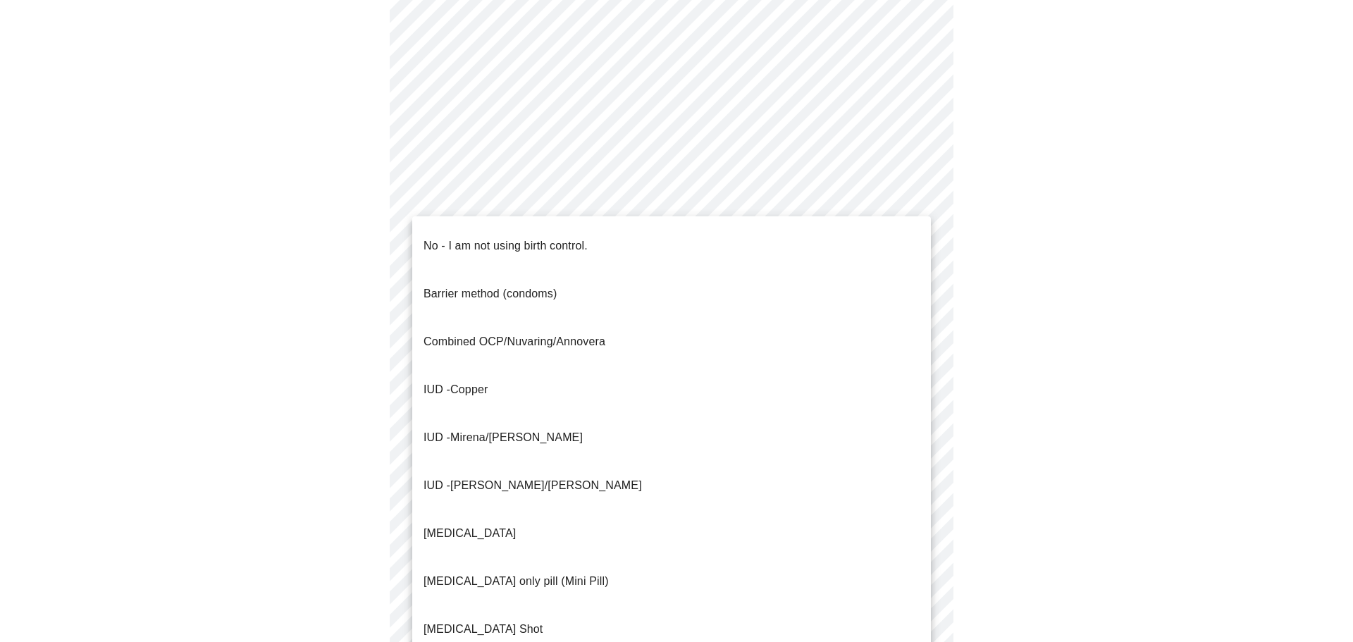
click at [486, 243] on span "No - I am not using birth control." at bounding box center [505, 245] width 164 height 39
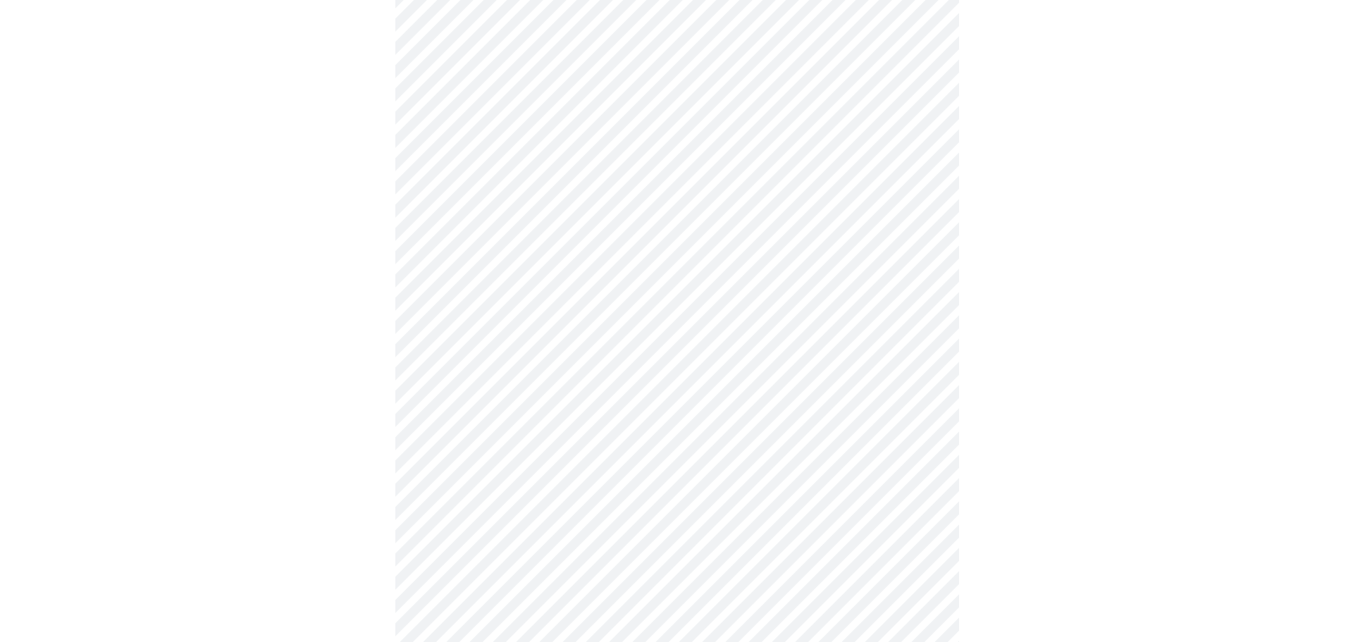
scroll to position [732, 0]
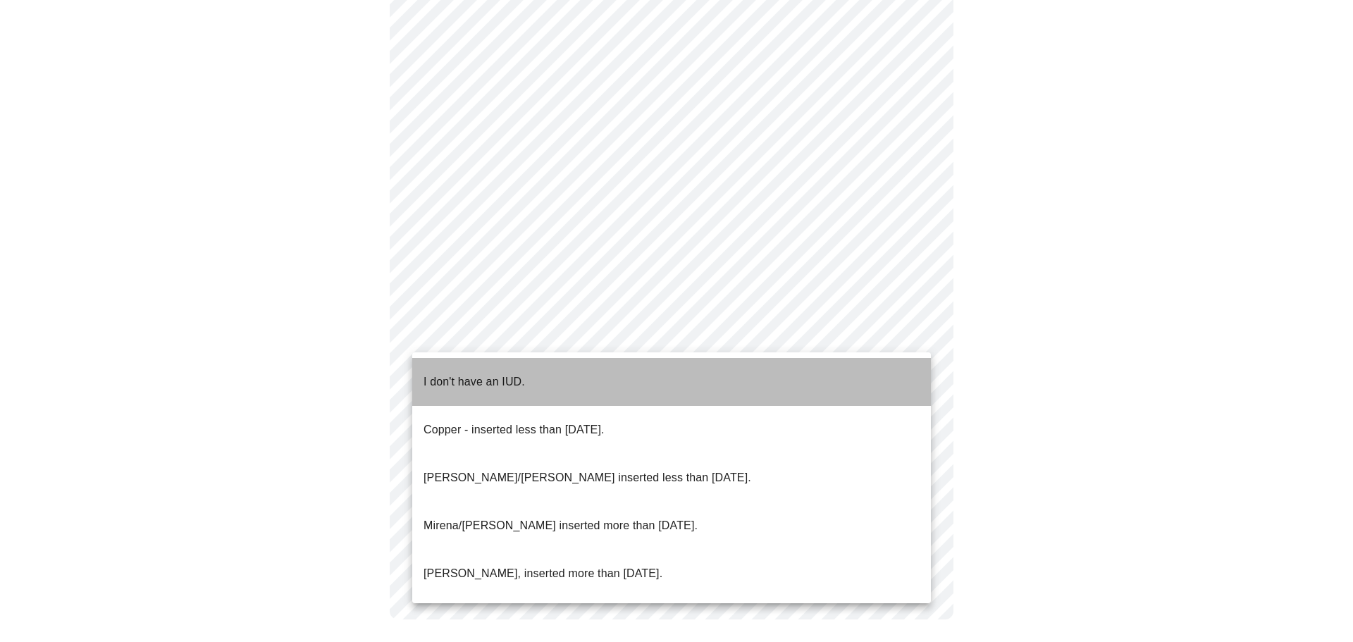
click at [469, 377] on p "I don't have an IUD." at bounding box center [473, 381] width 101 height 17
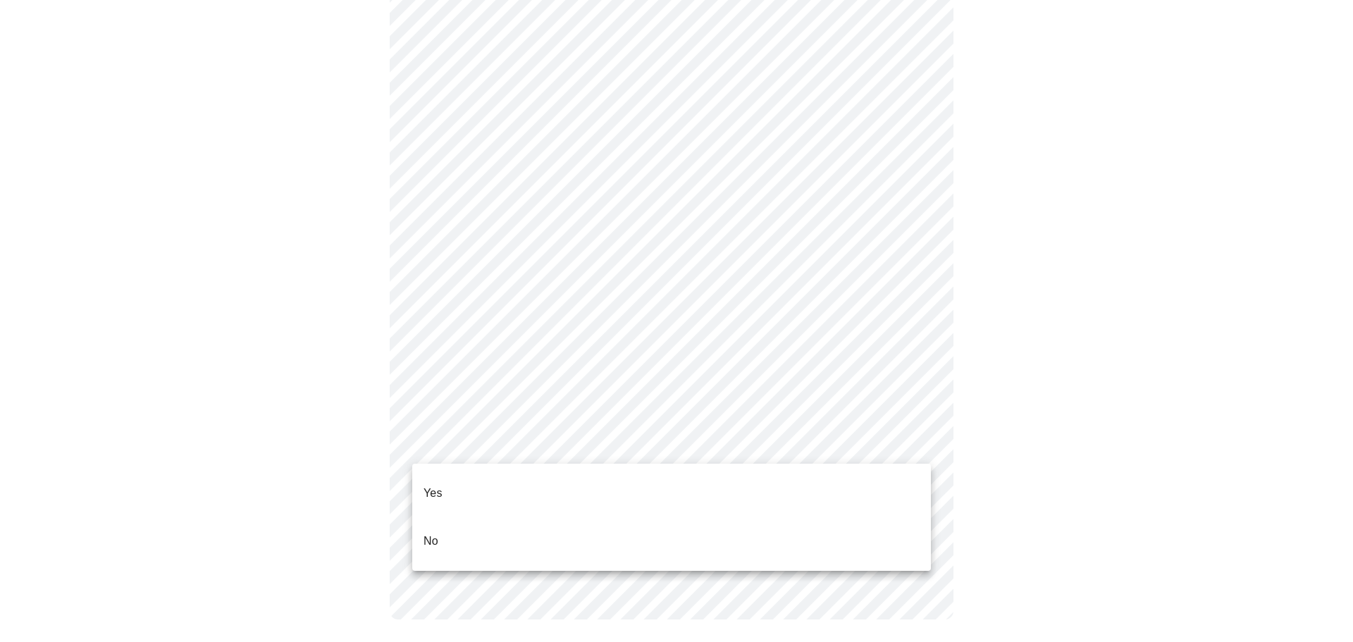
click at [464, 477] on li "Yes" at bounding box center [671, 493] width 519 height 48
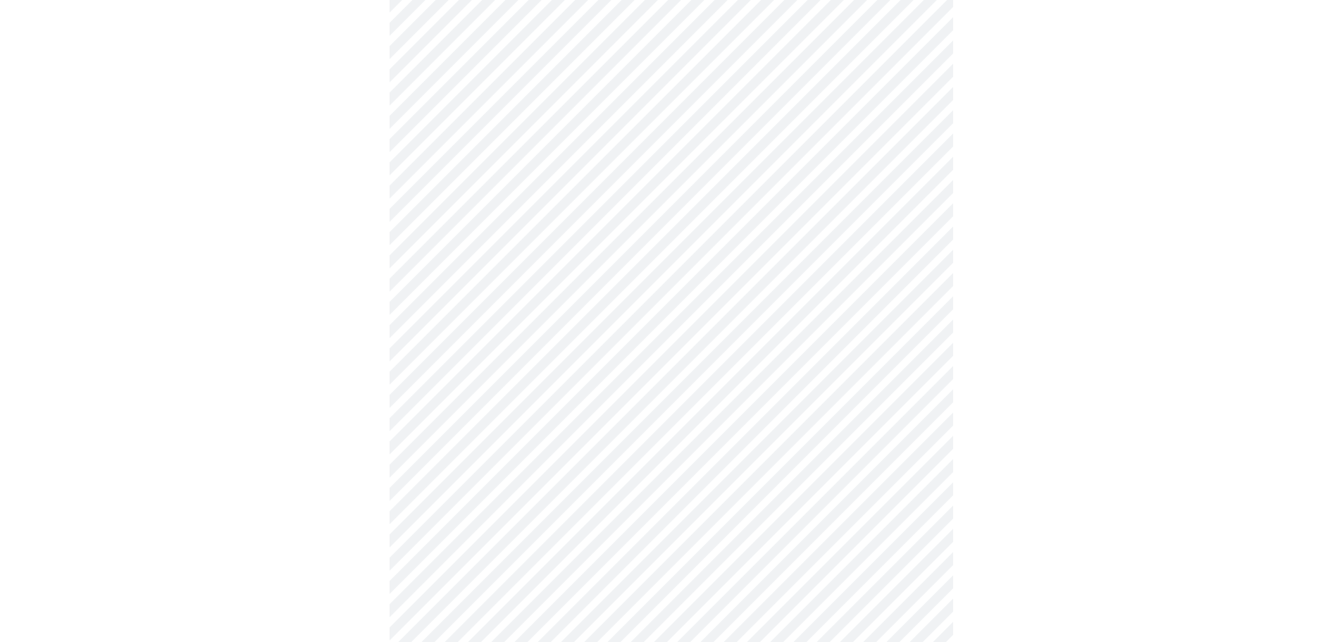
scroll to position [3805, 0]
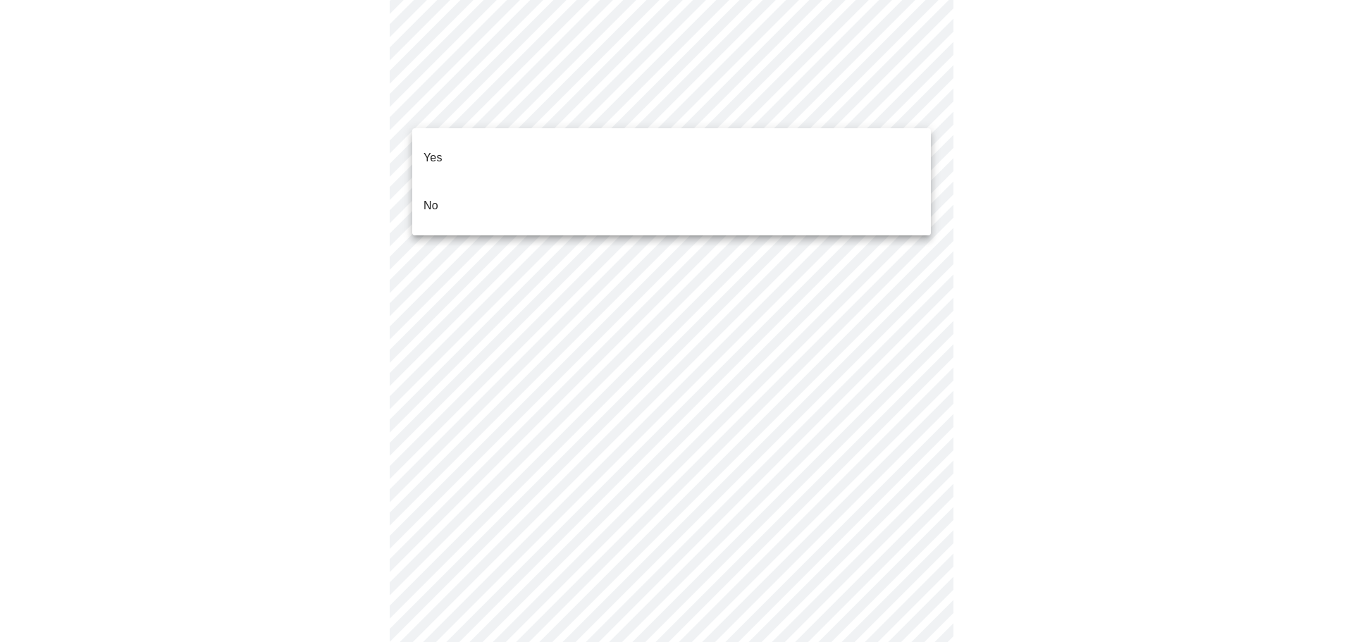
click at [447, 182] on li "No" at bounding box center [671, 206] width 519 height 48
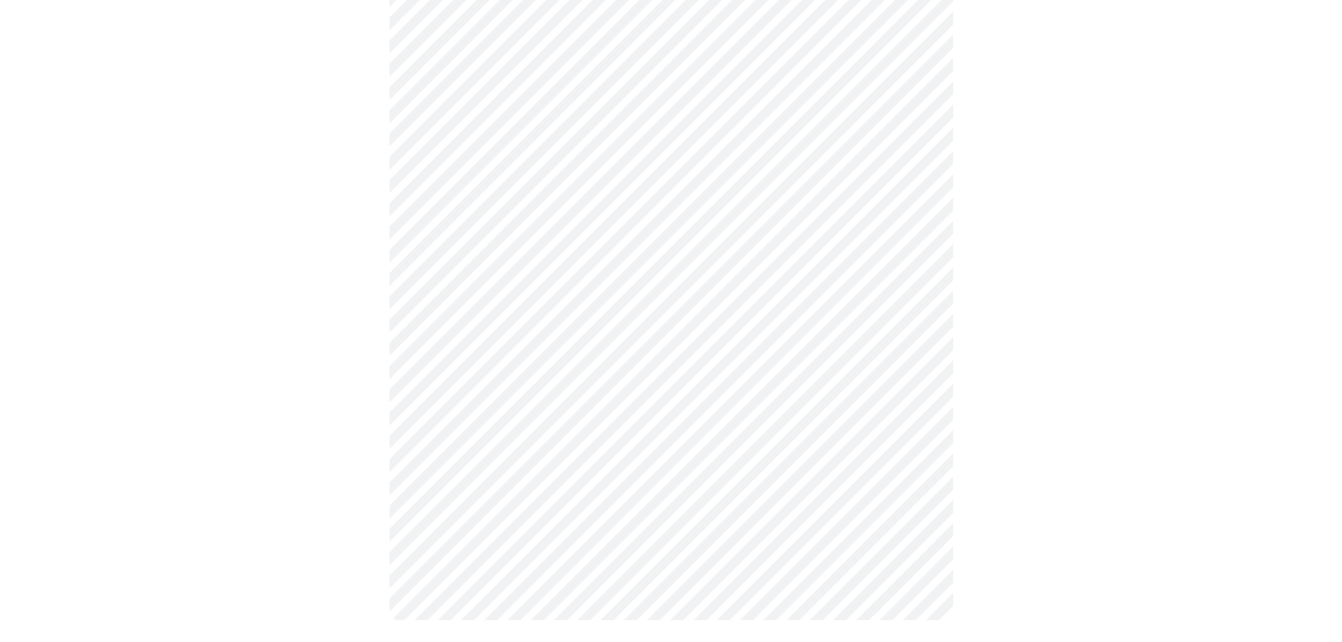
scroll to position [650, 0]
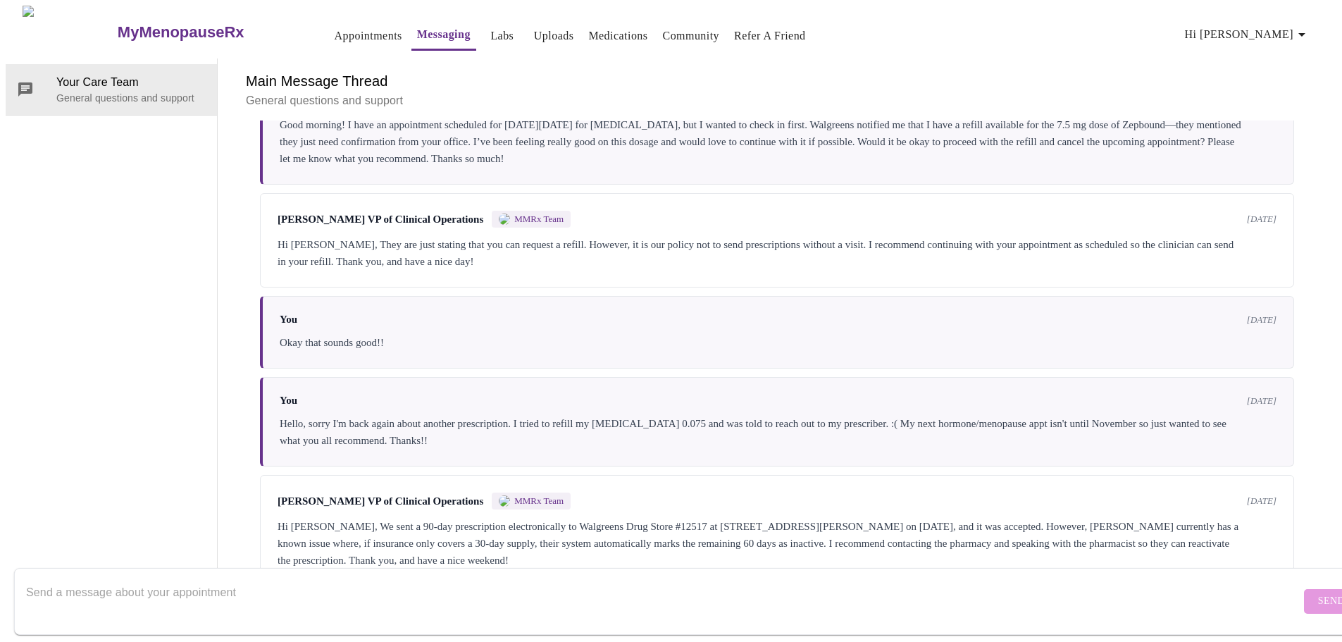
scroll to position [4799, 0]
click at [222, 600] on textarea "Send a message about your appointment" at bounding box center [663, 601] width 1275 height 45
type textarea "H"
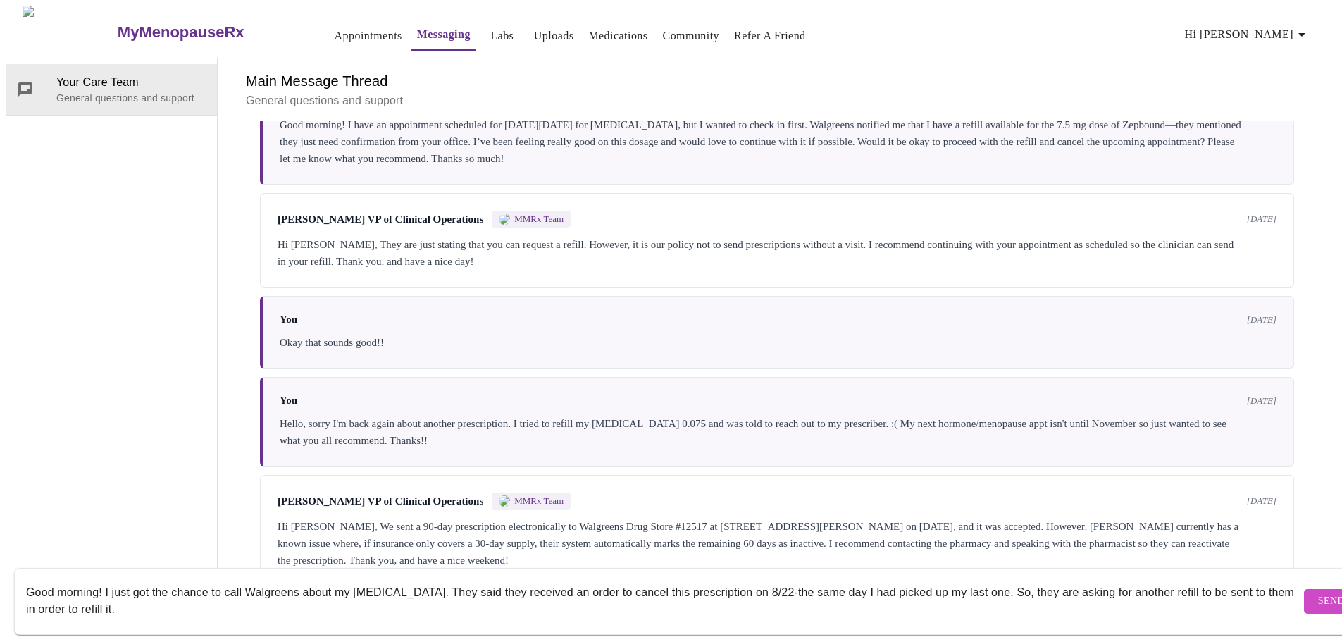
click at [305, 579] on textarea "Good morning! I just got the chance to call Walgreens about my [MEDICAL_DATA]. …" at bounding box center [663, 601] width 1275 height 45
click at [238, 603] on textarea "Good morning! I just got the chance to call Walgreens this morning about my [ME…" at bounding box center [663, 601] width 1275 height 45
type textarea "Good morning! I just got the chance to call Walgreens this morning about my [ME…"
drag, startPoint x: 467, startPoint y: 603, endPoint x: 18, endPoint y: 572, distance: 449.9
click at [18, 572] on form "Good morning! I just got the chance to call Walgreens this morning about my [ME…" at bounding box center [691, 601] width 1355 height 67
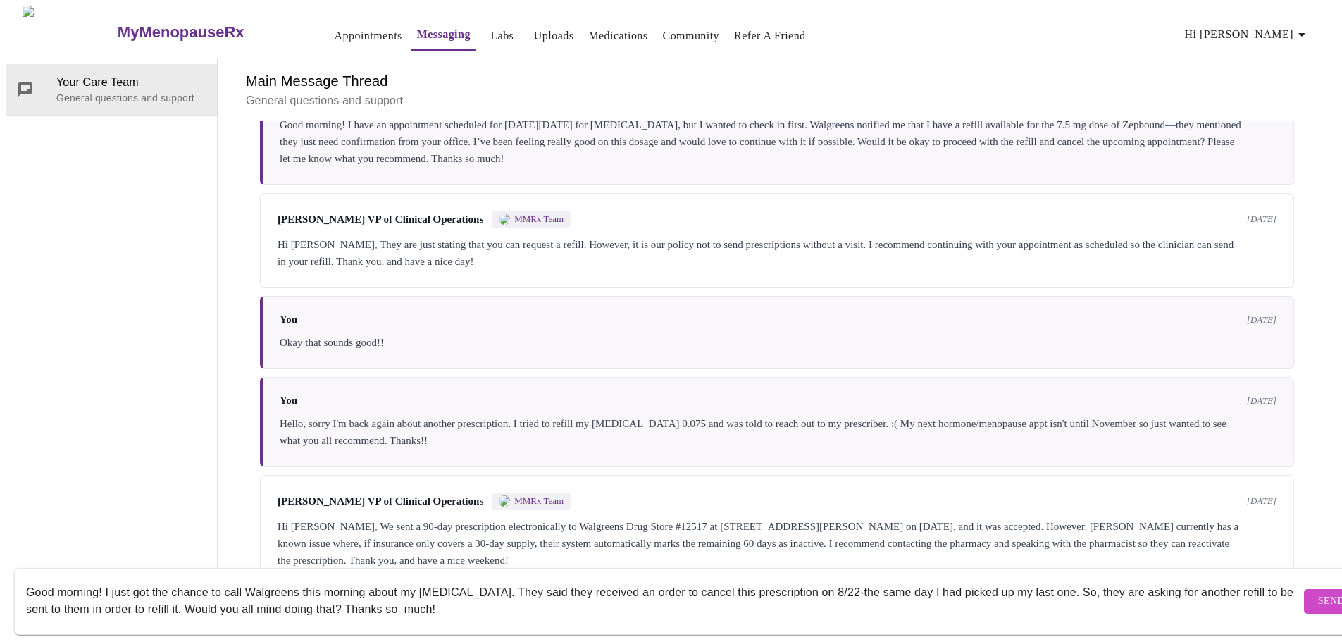
click at [452, 591] on textarea "Good morning! I just got the chance to call Walgreens this morning about my [ME…" at bounding box center [663, 601] width 1275 height 45
drag, startPoint x: 464, startPoint y: 595, endPoint x: 21, endPoint y: 578, distance: 442.8
click at [21, 578] on form "Good morning! I just got the chance to call Walgreens this morning about my [ME…" at bounding box center [691, 601] width 1355 height 67
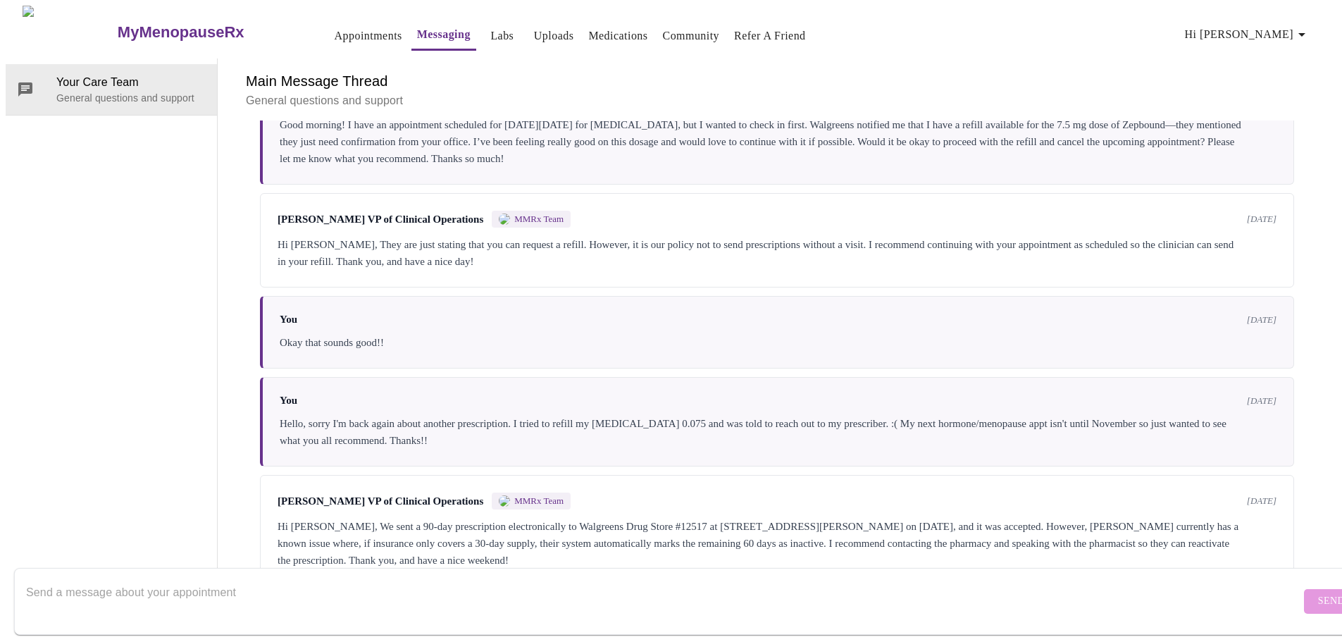
paste textarea "Good morning! I had a chance to call Walgreens this morning regarding my [MEDIC…"
drag, startPoint x: 35, startPoint y: 589, endPoint x: 43, endPoint y: 600, distance: 13.7
click at [35, 591] on textarea "Good morning! I had a chance to call Walgreens this morning regarding my [MEDIC…" at bounding box center [663, 601] width 1275 height 45
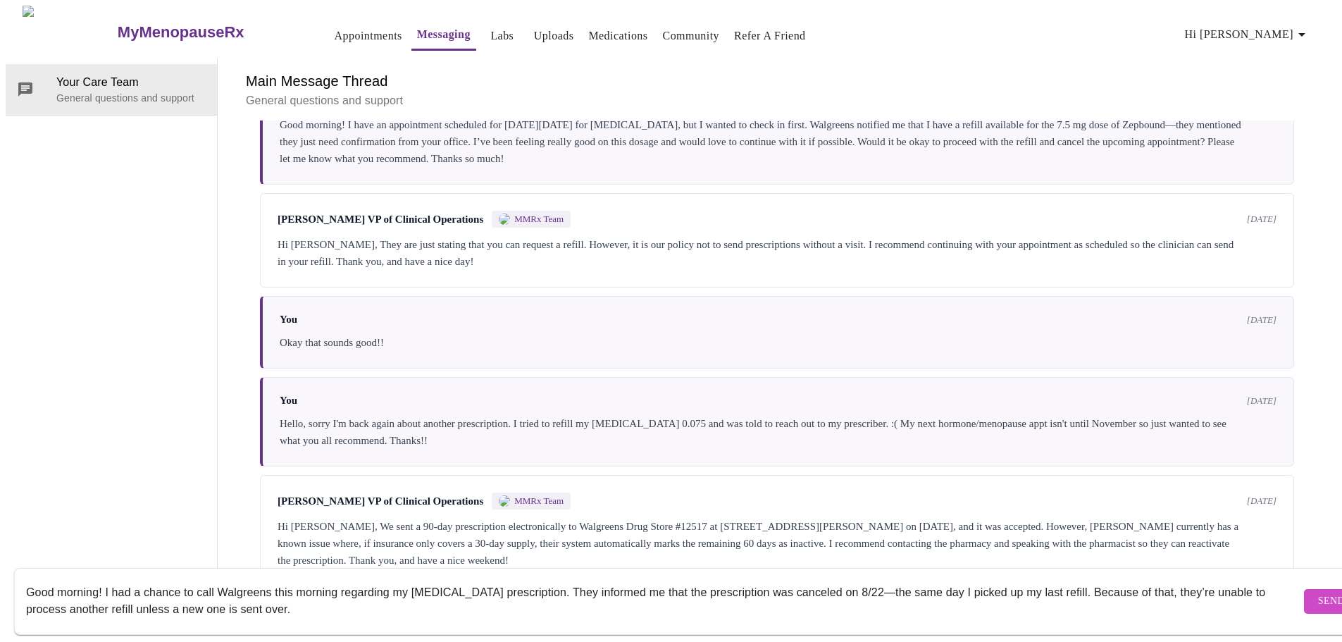
click at [828, 579] on textarea "Good morning! I had a chance to call Walgreens this morning regarding my [MEDIC…" at bounding box center [663, 601] width 1275 height 45
click at [861, 579] on textarea "Good morning! I had a chance to call Walgreens this morning regarding my [MEDIC…" at bounding box center [663, 601] width 1275 height 45
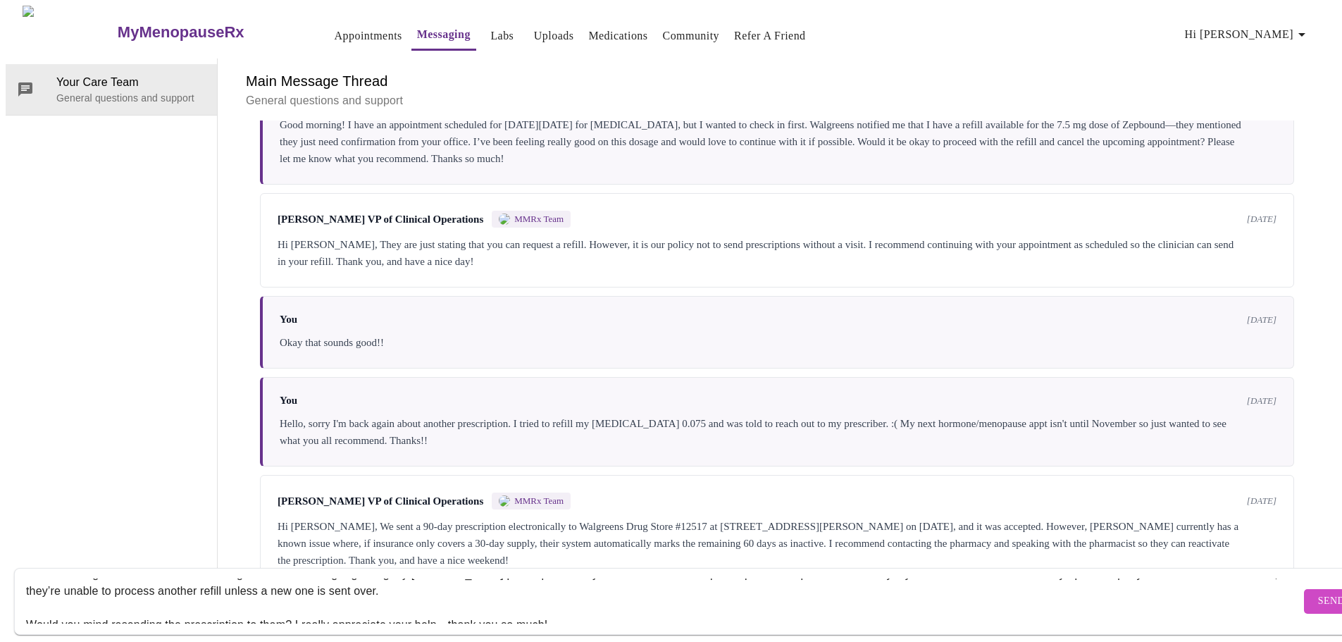
scroll to position [34, 0]
click at [30, 593] on textarea "Good morning! I had a chance to call Walgreens this morning regarding my [MEDIC…" at bounding box center [663, 601] width 1275 height 45
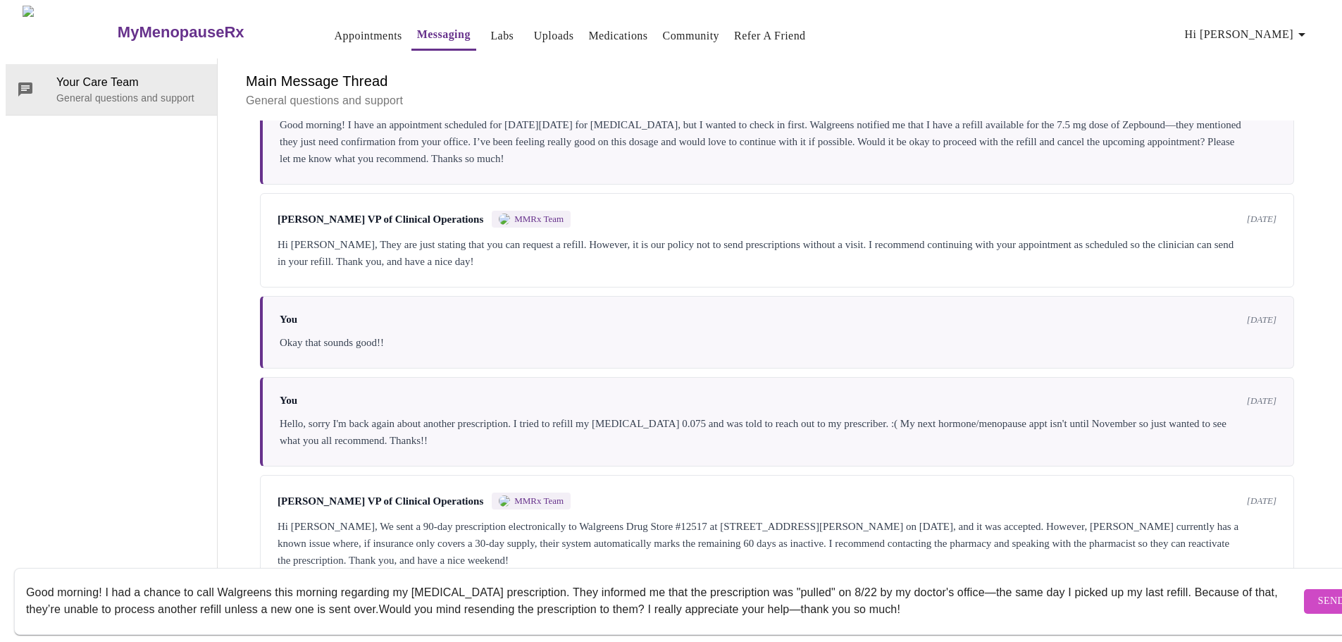
scroll to position [0, 0]
type textarea "Good morning! I had a chance to call Walgreens this morning regarding my [MEDIC…"
click at [1318, 593] on span "Send" at bounding box center [1331, 602] width 27 height 18
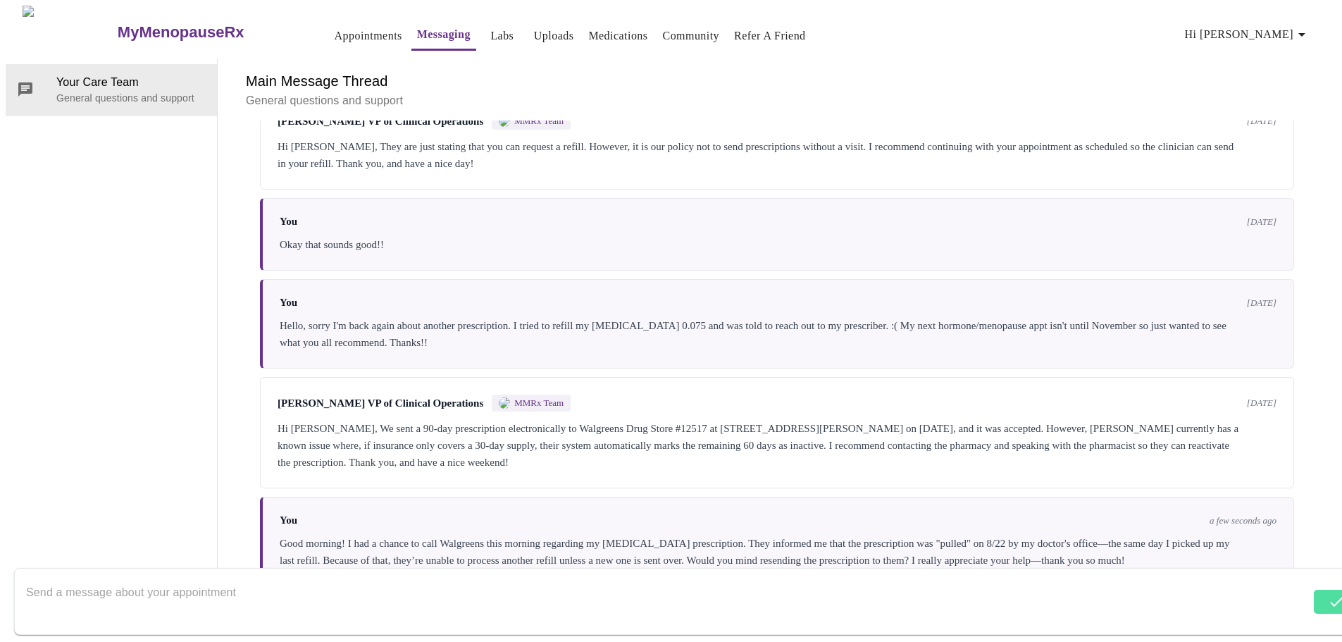
scroll to position [4833, 0]
